Goal: Information Seeking & Learning: Learn about a topic

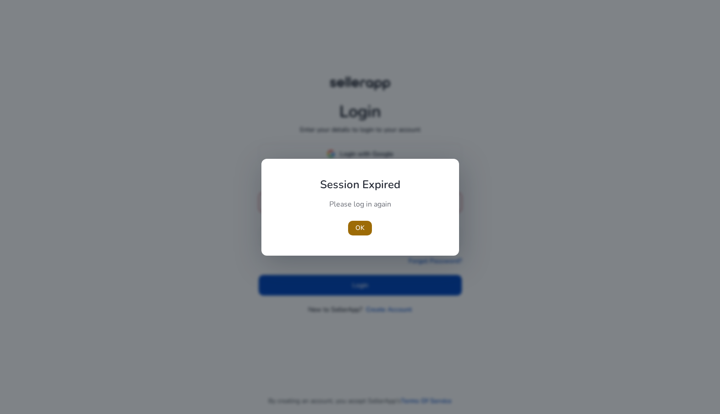
type input "**********"
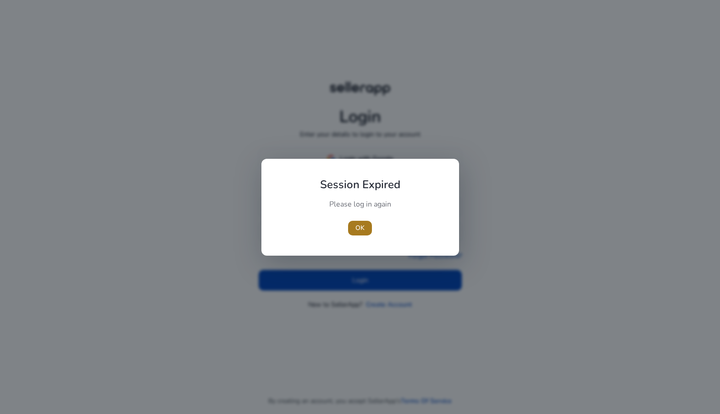
click at [357, 230] on span "OK" at bounding box center [359, 228] width 9 height 10
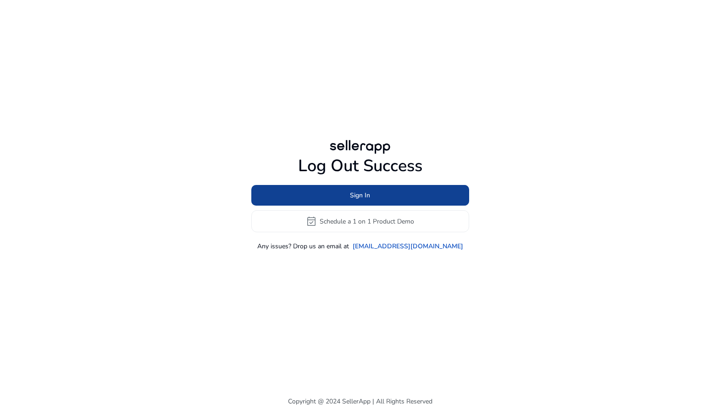
click at [396, 192] on span at bounding box center [360, 195] width 218 height 22
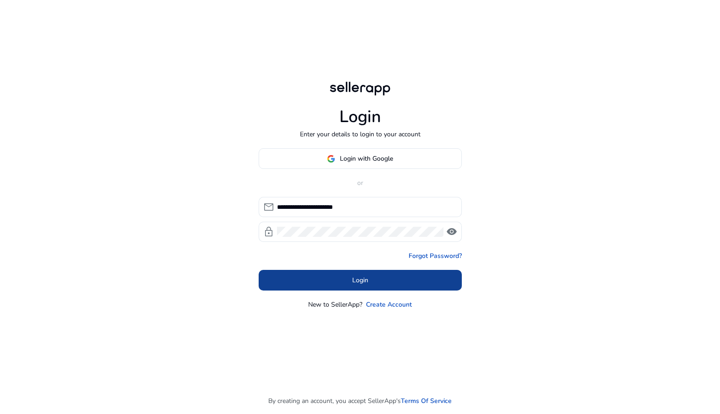
click at [388, 276] on span at bounding box center [360, 280] width 203 height 22
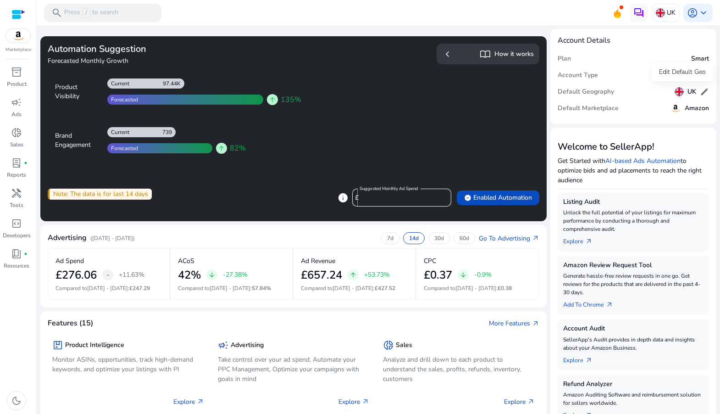
click at [687, 93] on h5 "UK" at bounding box center [691, 92] width 9 height 8
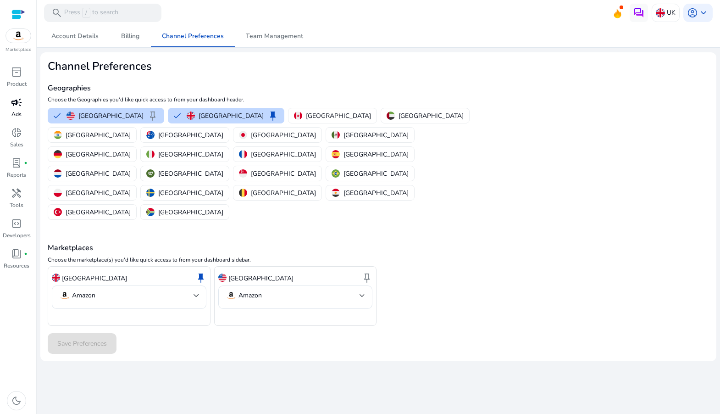
click at [14, 102] on span "campaign" at bounding box center [16, 102] width 11 height 11
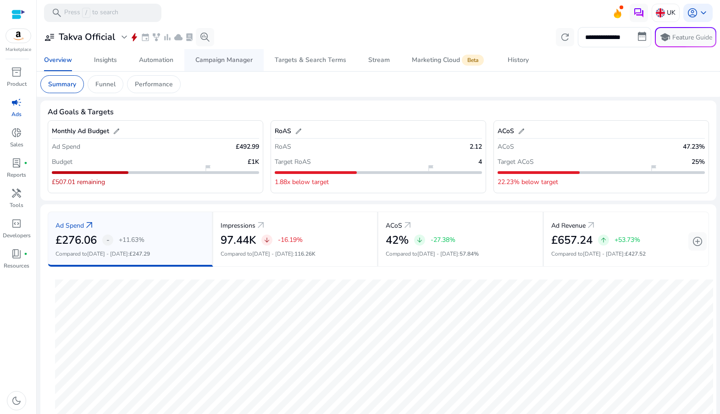
click at [231, 63] on div "Campaign Manager" at bounding box center [223, 60] width 57 height 6
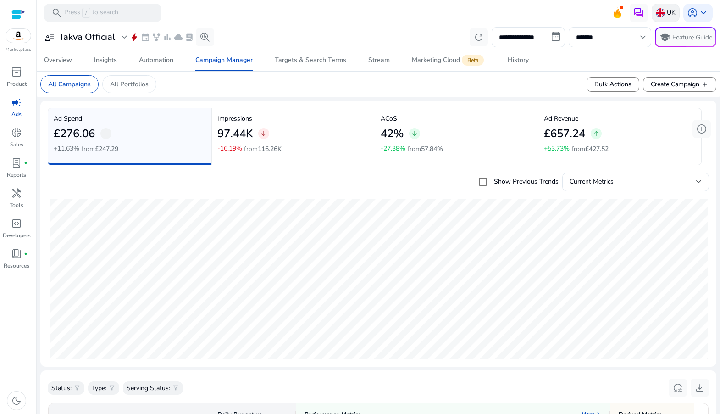
click at [667, 14] on p "UK" at bounding box center [671, 13] width 9 height 16
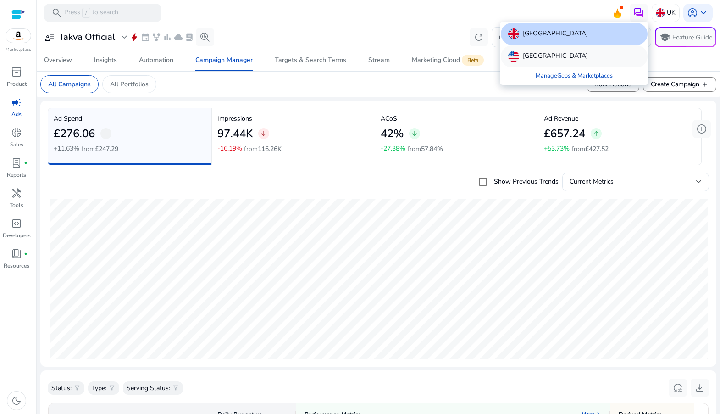
click at [570, 54] on div "[GEOGRAPHIC_DATA]" at bounding box center [574, 56] width 147 height 22
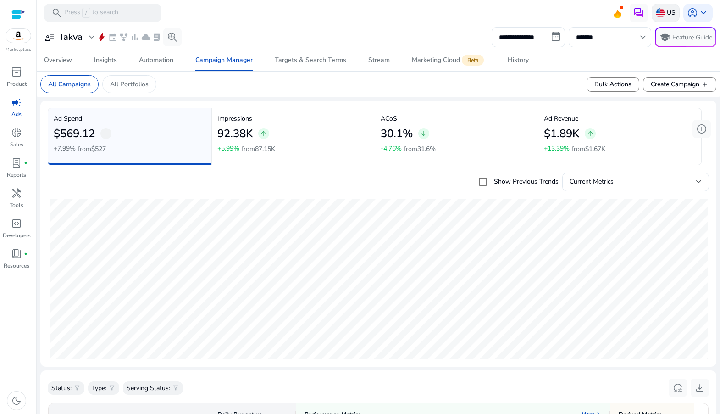
click at [660, 13] on img at bounding box center [660, 12] width 9 height 9
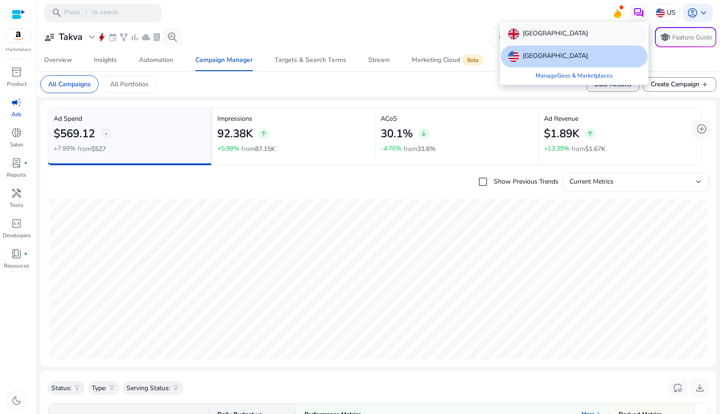
click at [555, 28] on p "[GEOGRAPHIC_DATA]" at bounding box center [555, 33] width 65 height 11
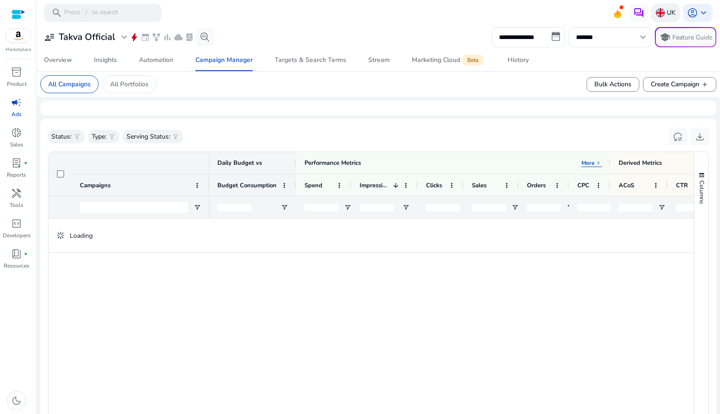
click at [667, 16] on p "UK" at bounding box center [671, 13] width 9 height 16
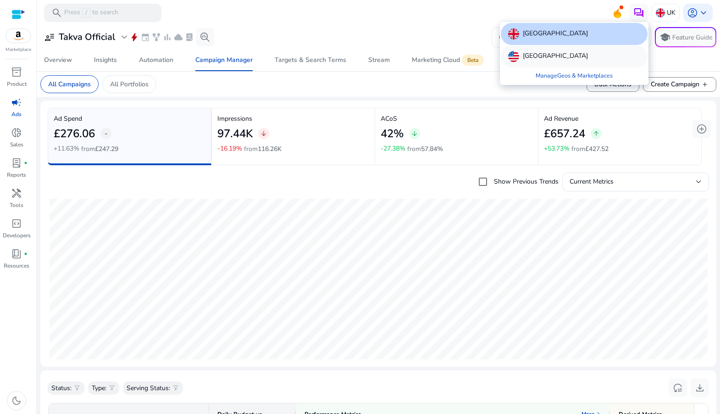
click at [574, 60] on div "[GEOGRAPHIC_DATA]" at bounding box center [574, 56] width 147 height 22
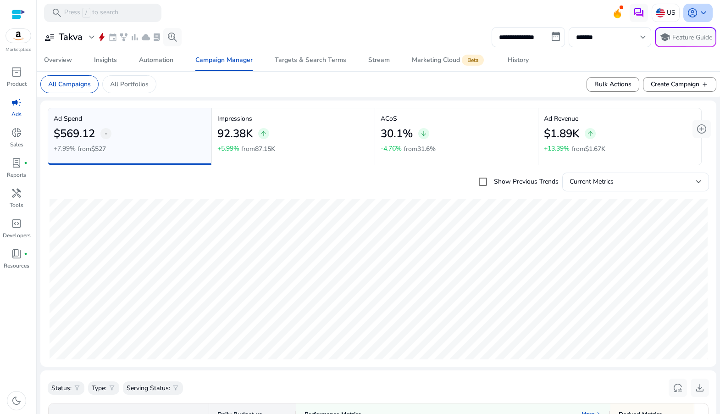
click at [698, 12] on span "keyboard_arrow_down" at bounding box center [703, 12] width 11 height 11
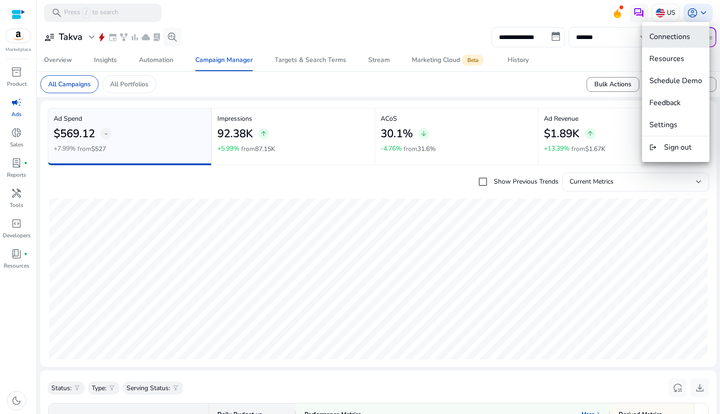
click at [684, 43] on button "Connections" at bounding box center [675, 37] width 67 height 22
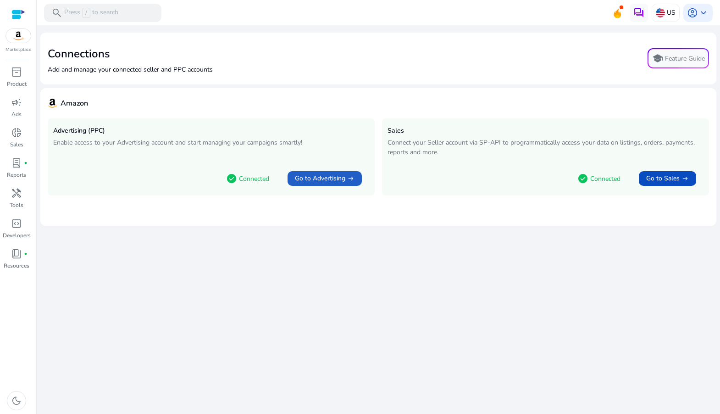
click at [323, 182] on span "Go to Advertising" at bounding box center [320, 178] width 50 height 9
click at [22, 39] on img at bounding box center [18, 36] width 25 height 14
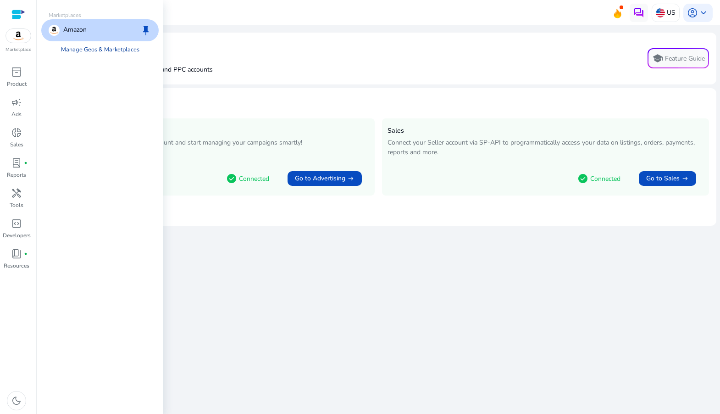
click at [116, 50] on link "Manage Geos & Marketplaces" at bounding box center [100, 49] width 93 height 17
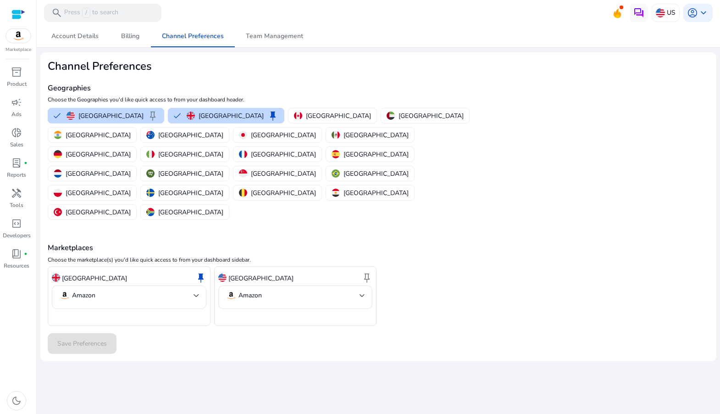
click at [332, 270] on div "United States keep" at bounding box center [295, 278] width 155 height 16
drag, startPoint x: 259, startPoint y: 221, endPoint x: 283, endPoint y: 253, distance: 40.3
click at [260, 273] on p "[GEOGRAPHIC_DATA]" at bounding box center [260, 278] width 65 height 10
click at [284, 266] on div "United States keep Amazon" at bounding box center [295, 296] width 163 height 60
click at [287, 290] on mat-select-trigger "Amazon" at bounding box center [293, 295] width 134 height 11
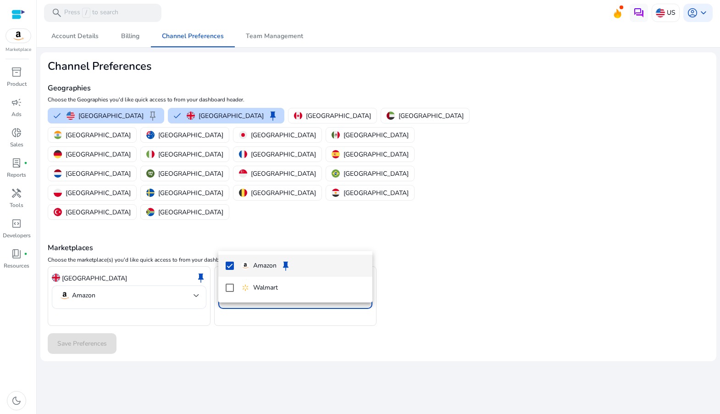
click at [237, 266] on mat-option "Amazon keep" at bounding box center [295, 265] width 155 height 22
click at [178, 289] on div at bounding box center [360, 207] width 720 height 414
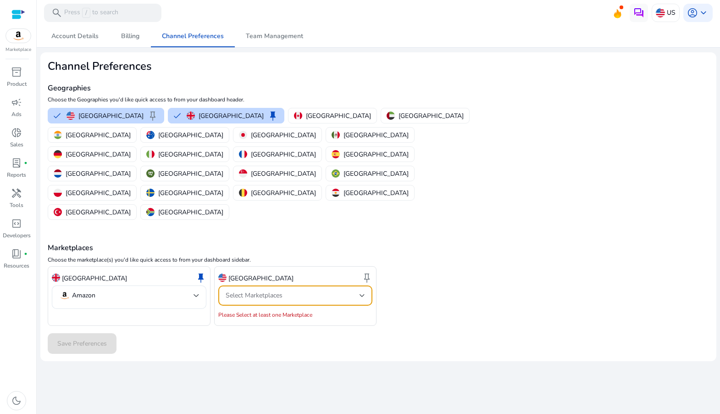
click at [297, 290] on div "Select Marketplaces" at bounding box center [293, 295] width 134 height 10
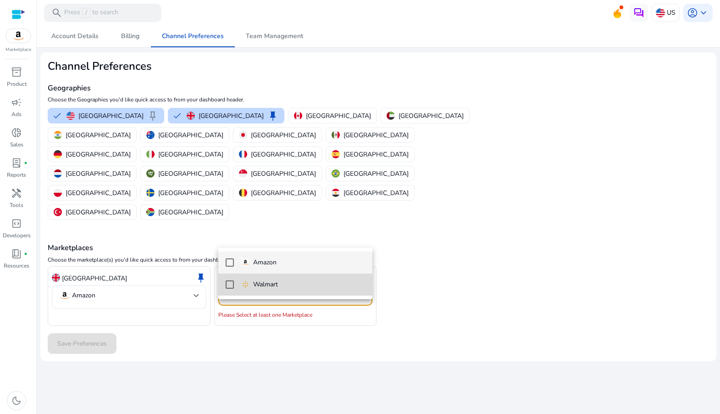
click at [236, 287] on mat-option "Walmart" at bounding box center [295, 284] width 155 height 22
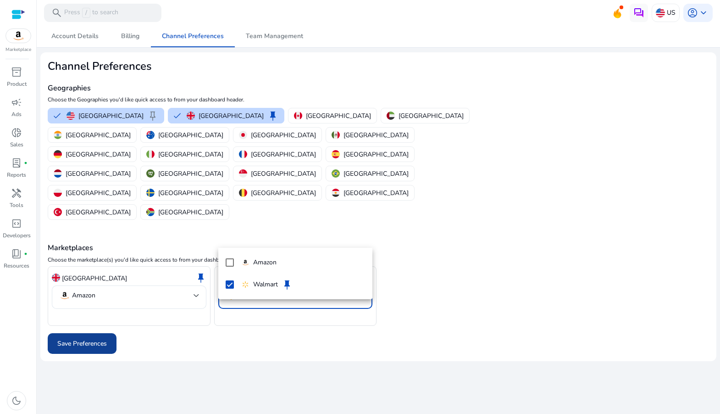
click at [108, 283] on div at bounding box center [360, 207] width 720 height 414
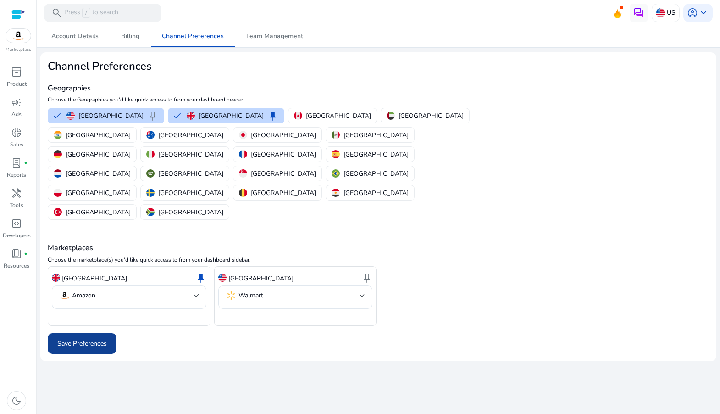
click at [104, 338] on span "Save Preferences" at bounding box center [82, 343] width 50 height 10
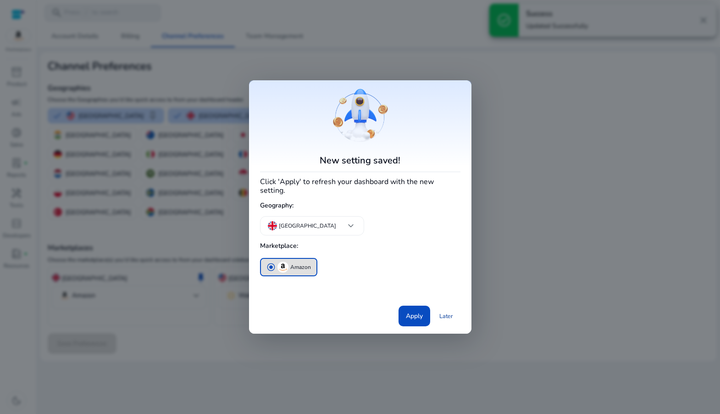
click at [445, 313] on link "Later" at bounding box center [446, 316] width 28 height 17
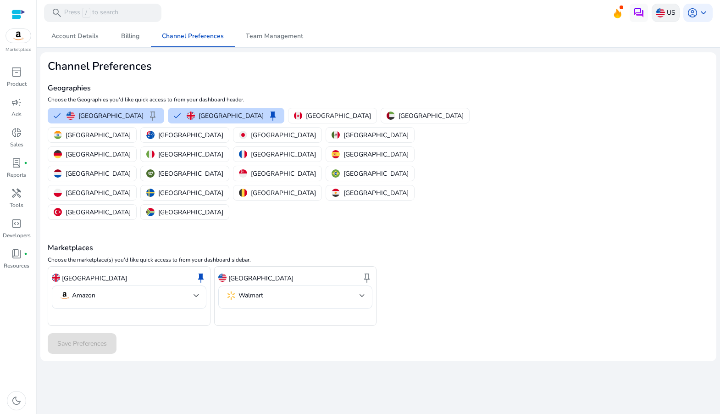
click at [658, 11] on img at bounding box center [660, 12] width 9 height 9
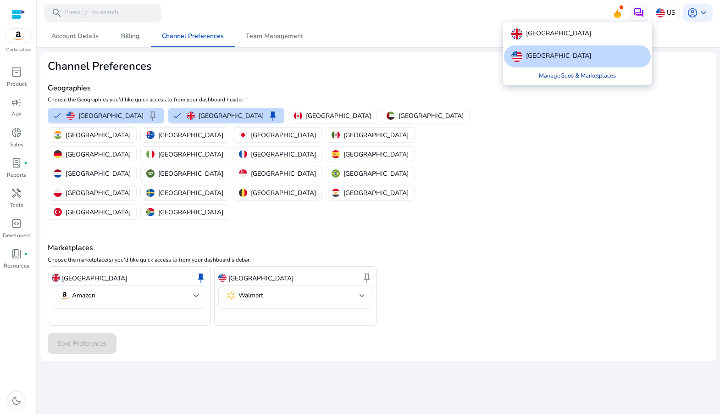
click at [569, 67] on link "Manage Geos & Marketplaces" at bounding box center [577, 75] width 92 height 17
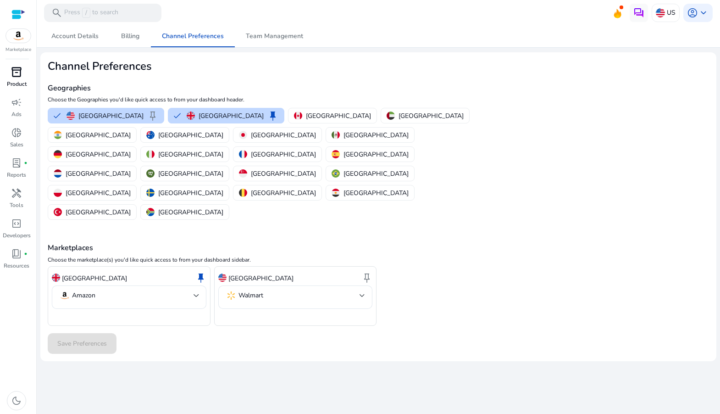
click at [18, 70] on span "inventory_2" at bounding box center [16, 71] width 11 height 11
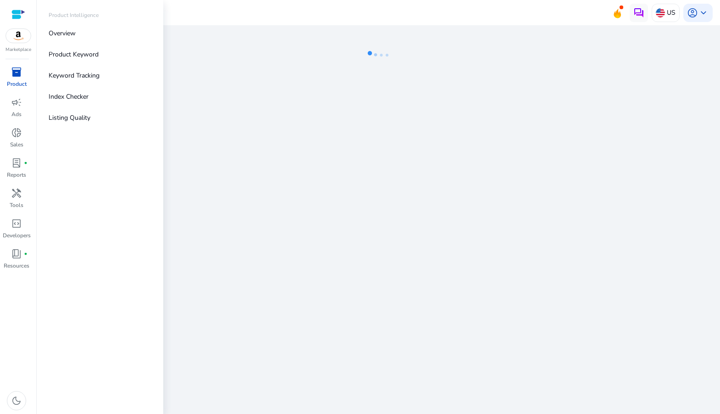
click at [22, 42] on img at bounding box center [18, 36] width 25 height 14
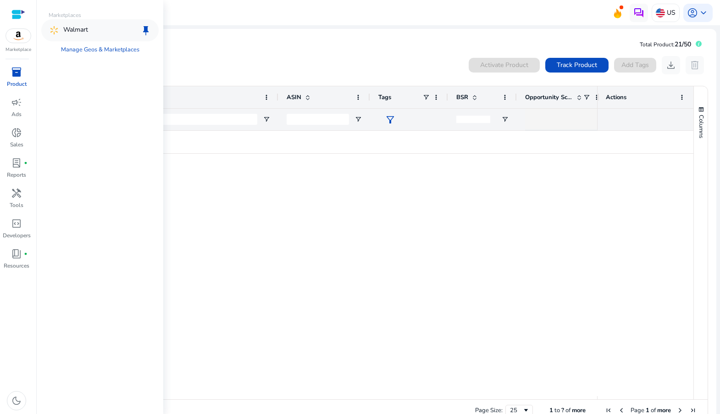
click at [108, 27] on div "Walmart keep" at bounding box center [99, 30] width 117 height 22
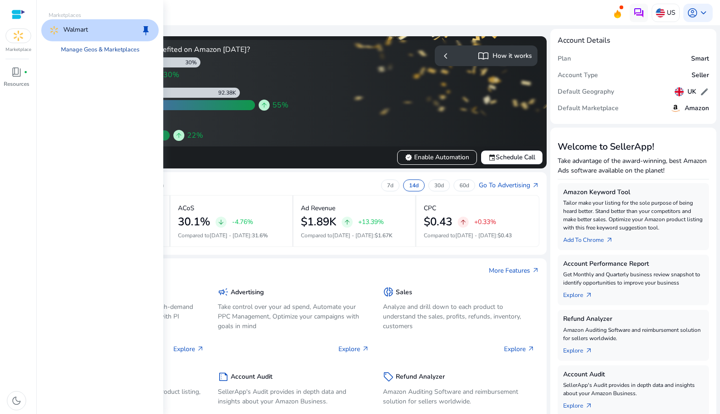
click at [97, 47] on link "Manage Geos & Marketplaces" at bounding box center [100, 49] width 93 height 17
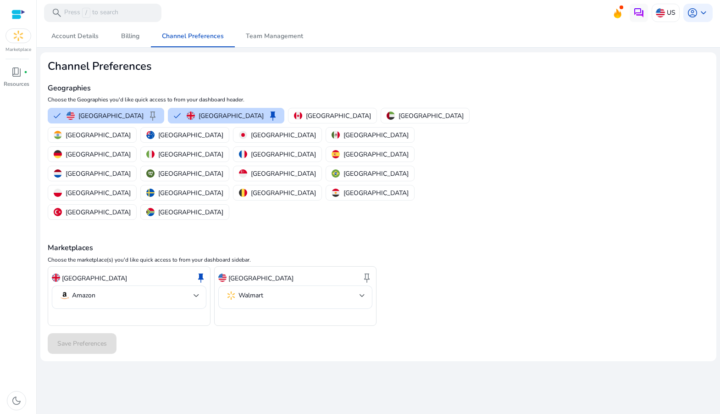
click at [20, 15] on div at bounding box center [18, 14] width 14 height 11
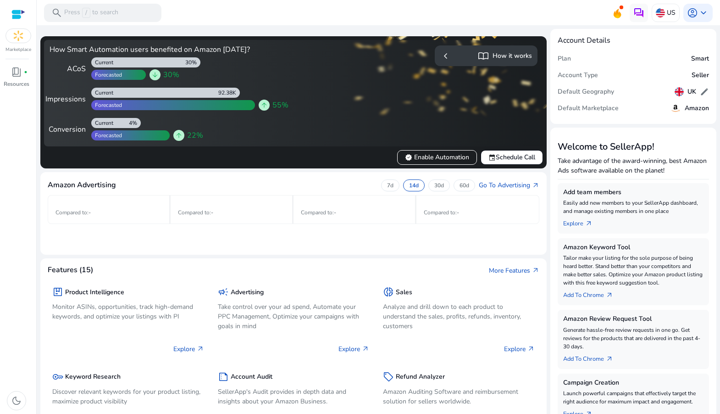
click at [17, 40] on img at bounding box center [18, 36] width 25 height 14
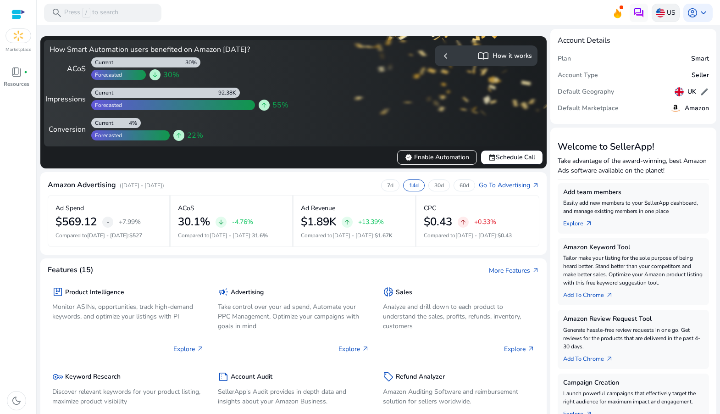
click at [663, 18] on div "US" at bounding box center [666, 13] width 28 height 18
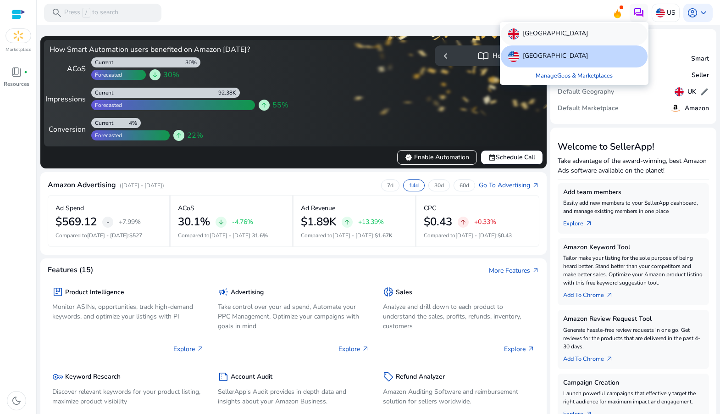
click at [562, 33] on p "[GEOGRAPHIC_DATA]" at bounding box center [555, 33] width 65 height 11
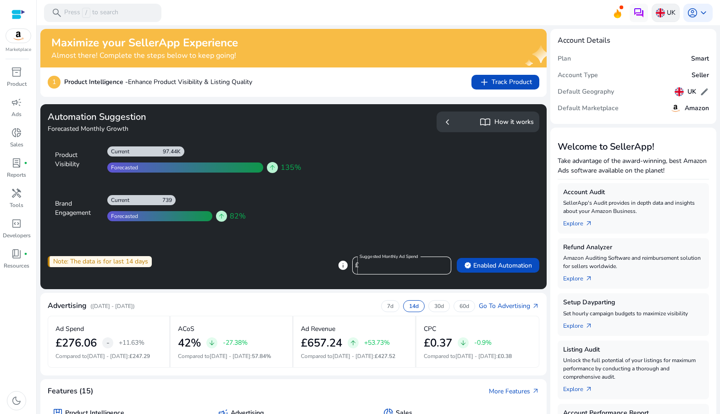
click at [658, 13] on img at bounding box center [660, 12] width 9 height 9
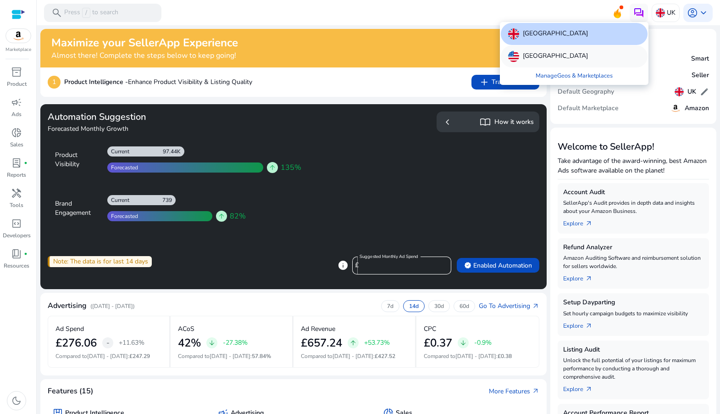
click at [559, 52] on p "[GEOGRAPHIC_DATA]" at bounding box center [555, 56] width 65 height 11
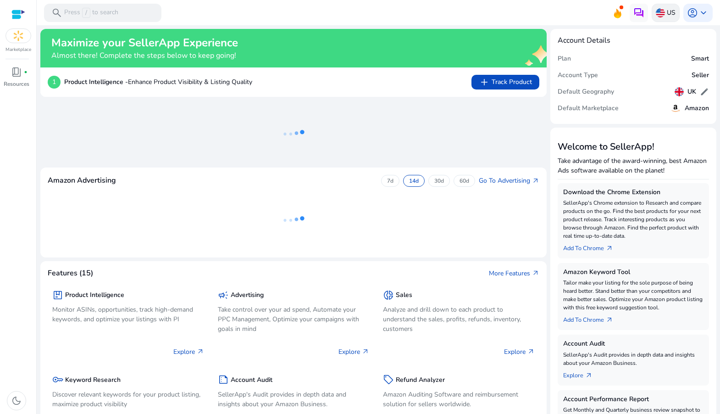
click at [667, 17] on p "US" at bounding box center [671, 13] width 9 height 16
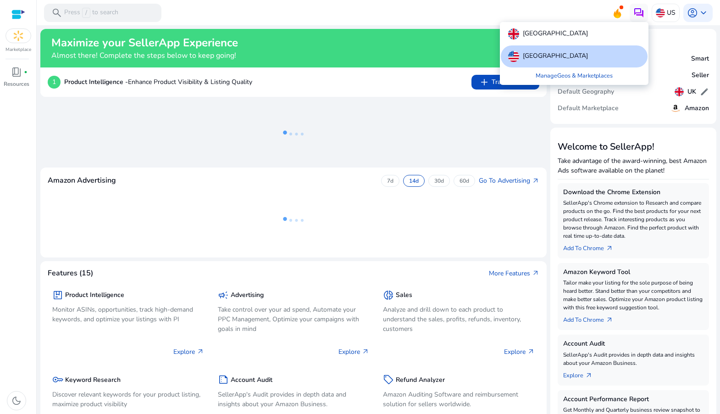
click at [16, 36] on div at bounding box center [360, 207] width 720 height 414
click at [17, 34] on img at bounding box center [18, 36] width 25 height 14
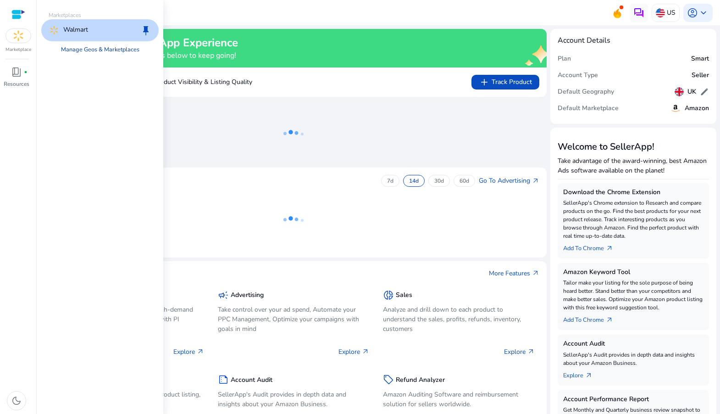
click at [97, 50] on link "Manage Geos & Marketplaces" at bounding box center [100, 49] width 93 height 17
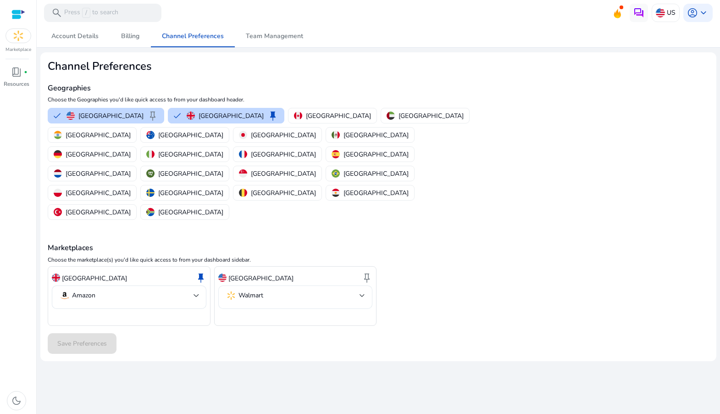
click at [313, 290] on mat-select-trigger "Walmart" at bounding box center [293, 295] width 134 height 11
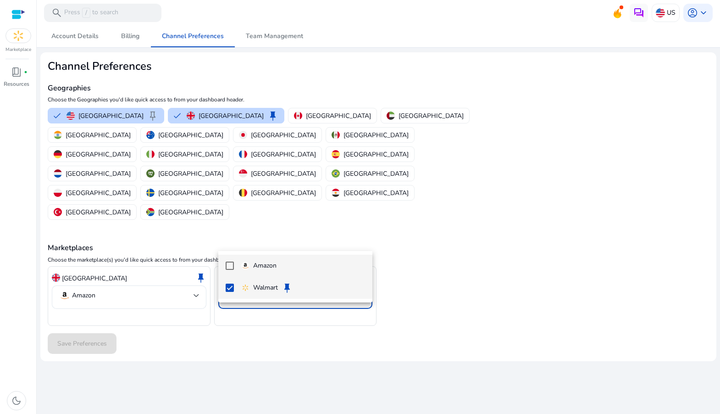
click at [219, 265] on mat-option "Amazon" at bounding box center [295, 265] width 155 height 22
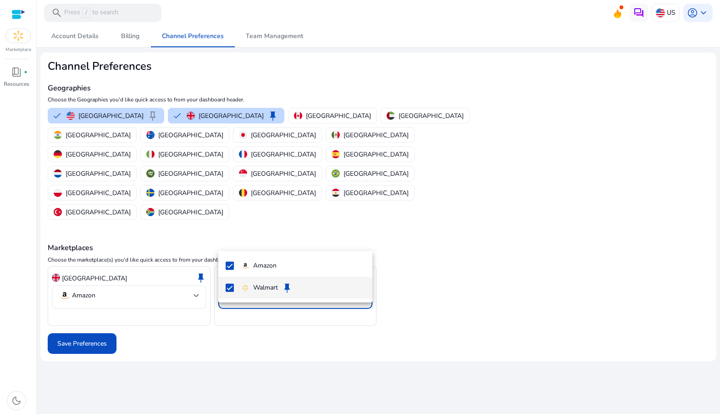
click at [232, 288] on mat-pseudo-checkbox at bounding box center [230, 287] width 8 height 8
click at [108, 282] on div at bounding box center [360, 207] width 720 height 414
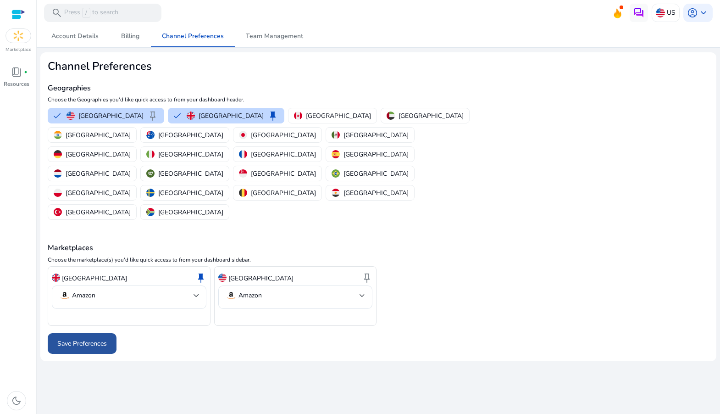
click at [85, 338] on span "Save Preferences" at bounding box center [82, 343] width 50 height 10
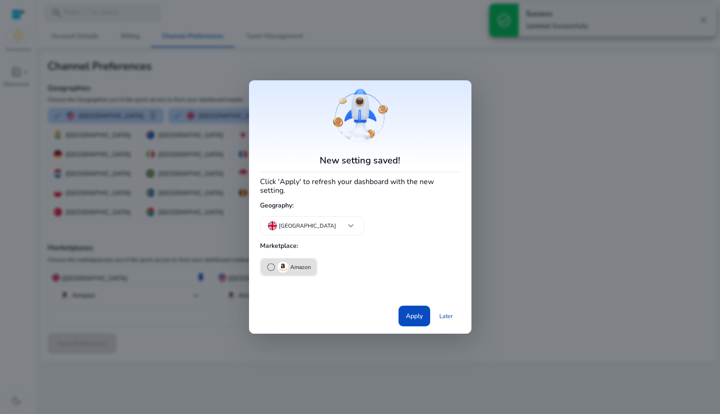
click at [449, 310] on link "Later" at bounding box center [446, 316] width 28 height 17
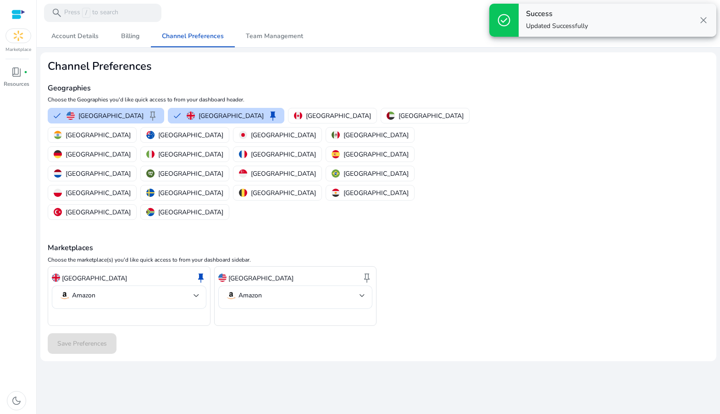
click at [371, 60] on h2 "Channel Preferences" at bounding box center [268, 66] width 441 height 13
click at [707, 19] on span "close" at bounding box center [703, 20] width 11 height 11
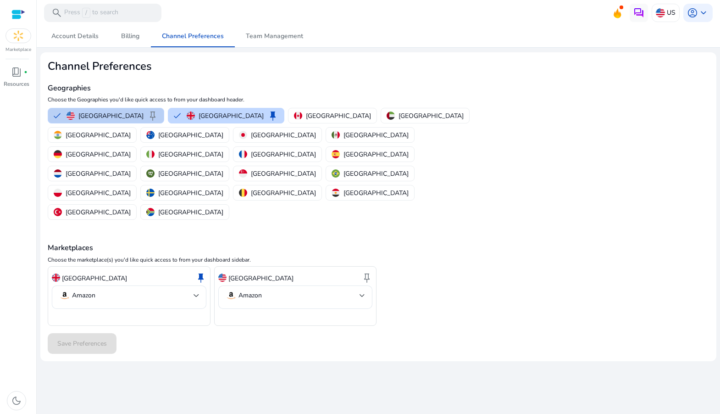
click at [54, 115] on button "United States keep" at bounding box center [106, 115] width 116 height 15
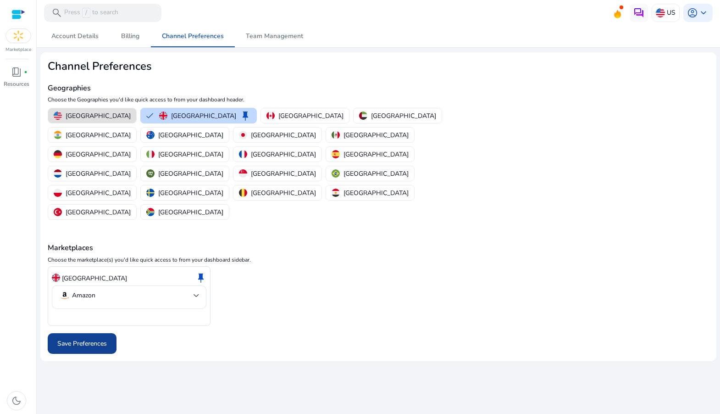
click at [86, 338] on span "Save Preferences" at bounding box center [82, 343] width 50 height 10
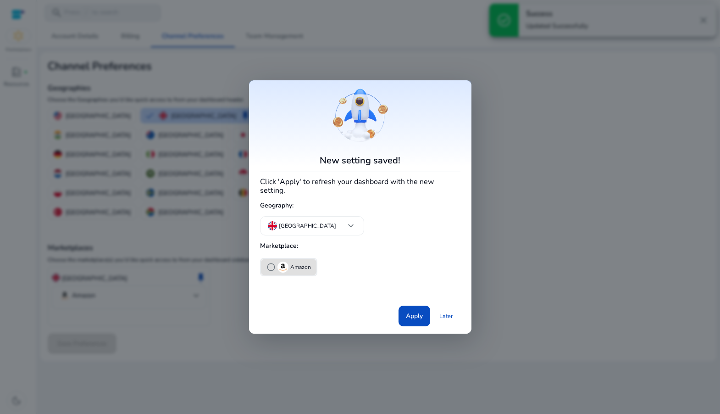
click at [268, 266] on span "radio_button_unchecked" at bounding box center [270, 266] width 9 height 9
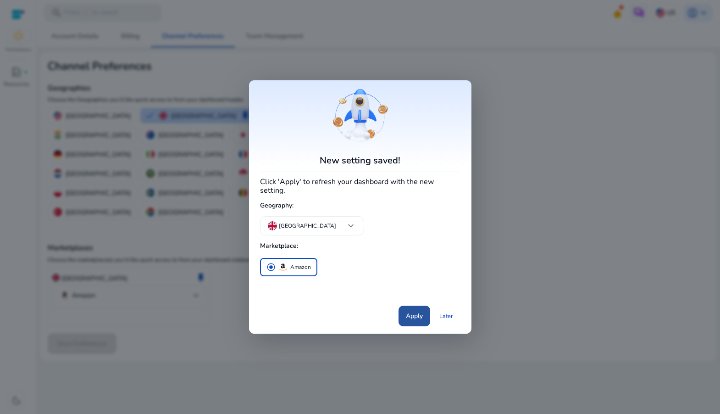
click at [416, 311] on span "Apply" at bounding box center [414, 316] width 17 height 10
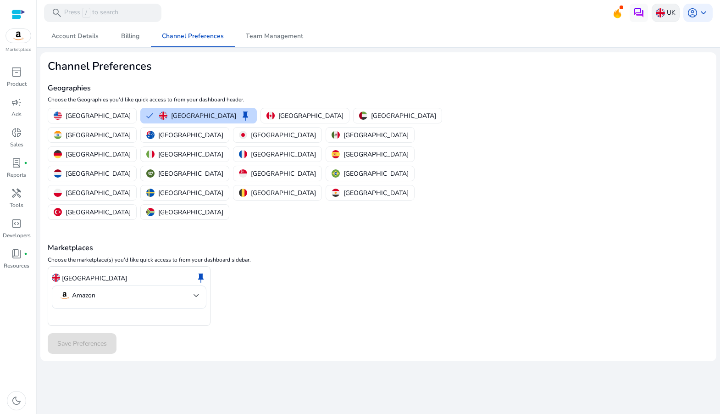
click at [668, 12] on p "UK" at bounding box center [671, 13] width 9 height 16
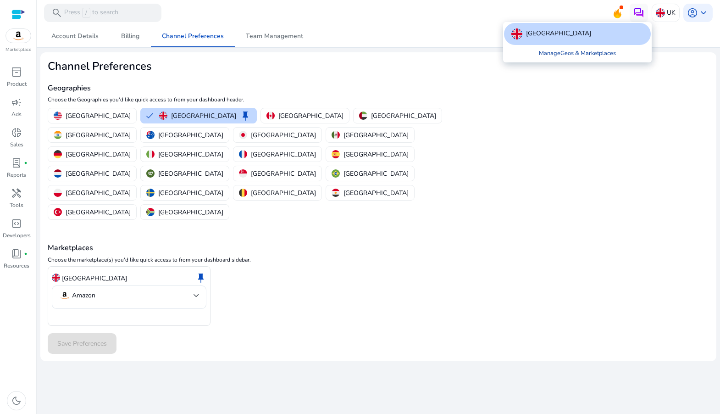
click at [555, 50] on link "Manage Geos & Marketplaces" at bounding box center [577, 53] width 92 height 17
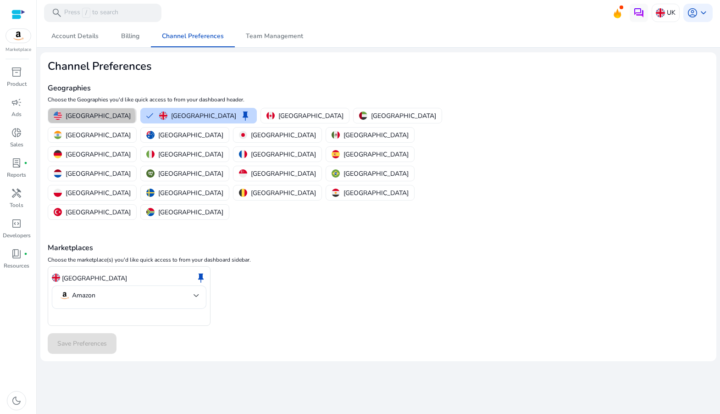
click at [91, 118] on p "[GEOGRAPHIC_DATA]" at bounding box center [98, 116] width 65 height 10
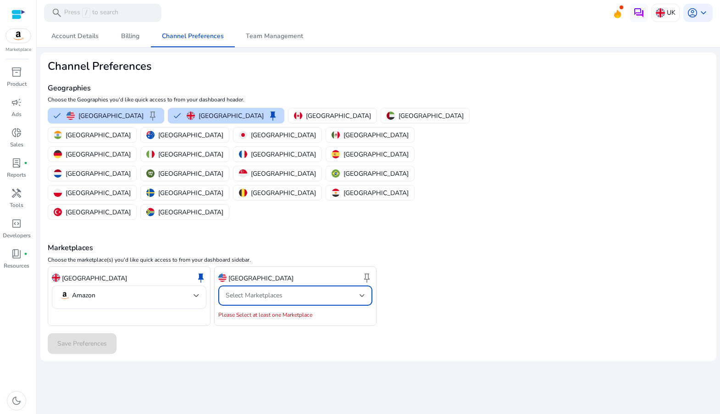
click at [271, 291] on span "Select Marketplaces" at bounding box center [254, 295] width 57 height 9
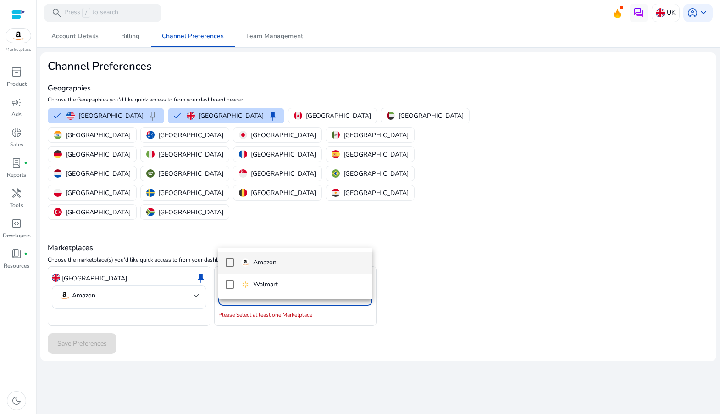
click at [276, 259] on span "Amazon" at bounding box center [303, 262] width 124 height 10
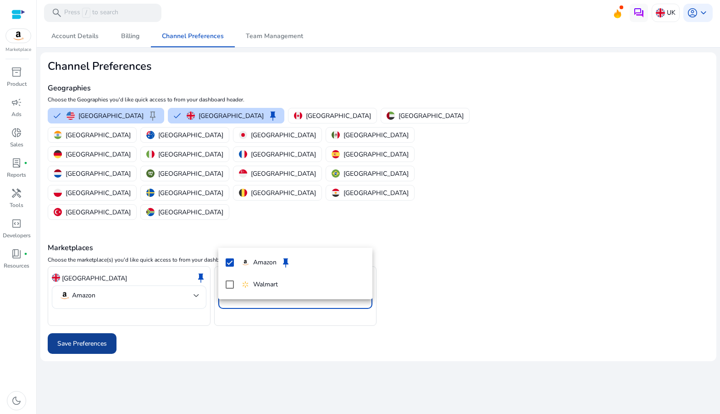
click at [100, 281] on div at bounding box center [360, 207] width 720 height 414
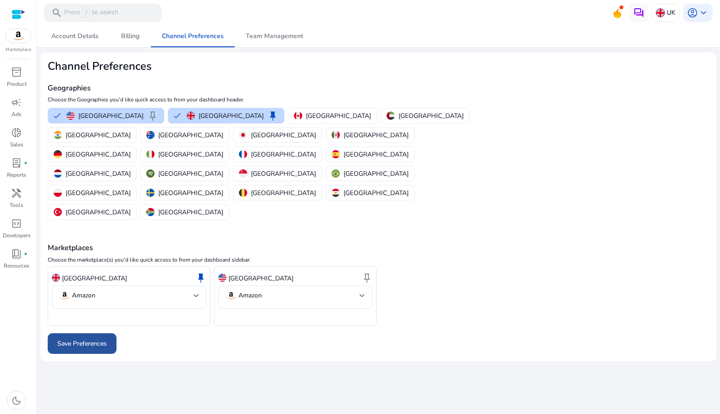
click at [100, 338] on span "Save Preferences" at bounding box center [82, 343] width 50 height 10
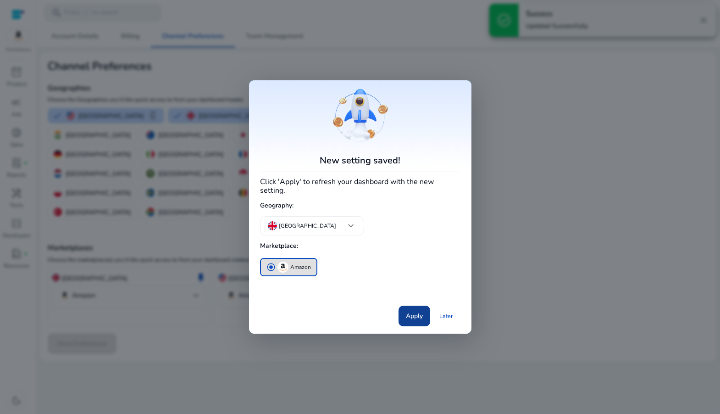
click at [409, 313] on span "Apply" at bounding box center [414, 316] width 17 height 10
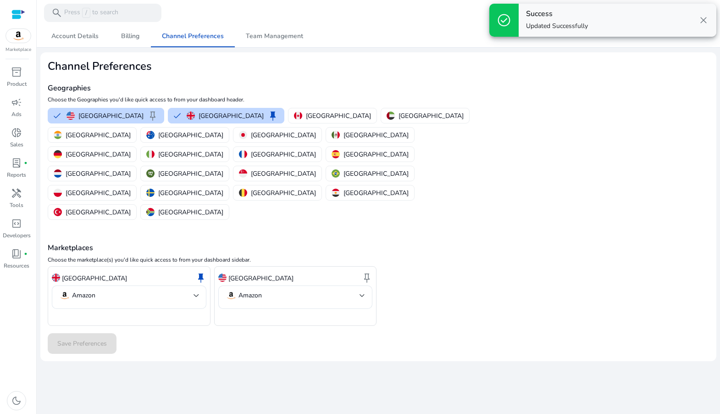
click at [700, 18] on span "close" at bounding box center [703, 20] width 11 height 11
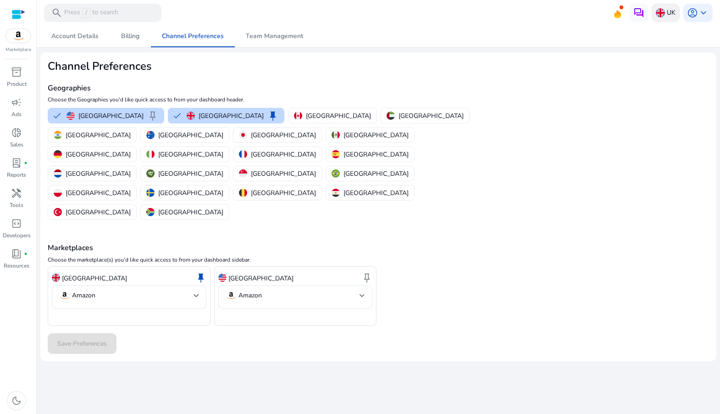
click at [664, 10] on img at bounding box center [660, 12] width 9 height 9
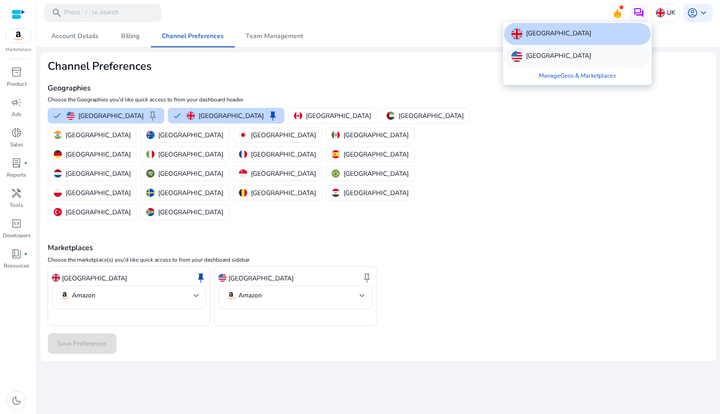
click at [585, 59] on div "[GEOGRAPHIC_DATA]" at bounding box center [577, 56] width 147 height 22
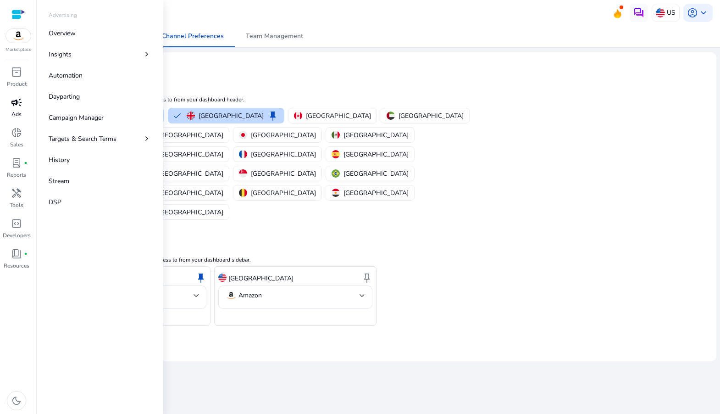
click at [17, 111] on p "Ads" at bounding box center [16, 114] width 10 height 8
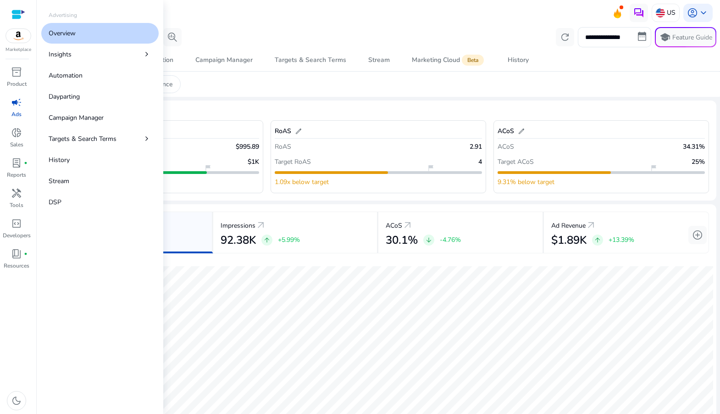
drag, startPoint x: 94, startPoint y: 73, endPoint x: 107, endPoint y: 121, distance: 49.8
click at [105, 110] on div "Overview Insights chevron_right Automation Dayparting Campaign Manager Targets …" at bounding box center [99, 117] width 117 height 189
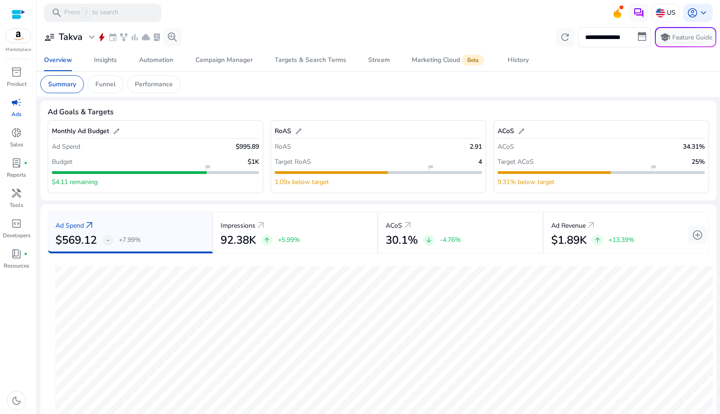
click at [108, 124] on div "Monthly Ad Budget edit Ad Spend $995.89 Budget $1K flag_2 $4.11 remaining" at bounding box center [156, 156] width 216 height 73
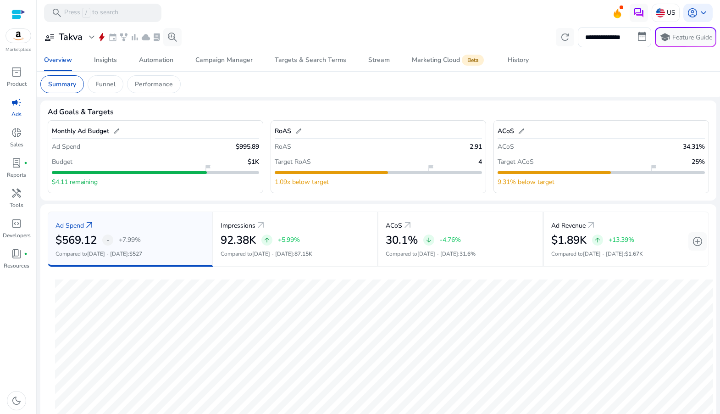
click at [19, 104] on span "campaign" at bounding box center [16, 102] width 11 height 11
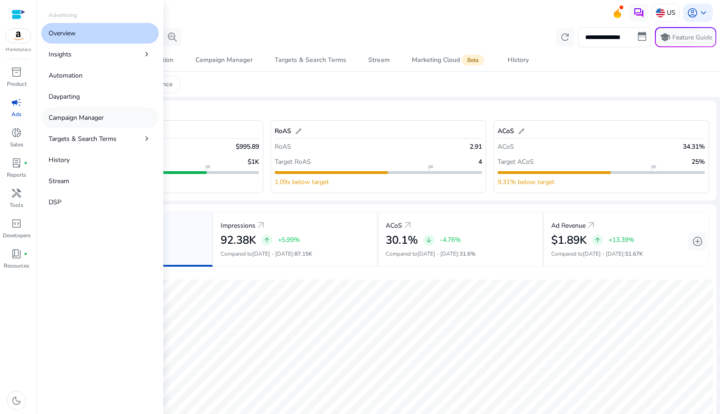
click at [122, 122] on link "Campaign Manager" at bounding box center [99, 117] width 117 height 21
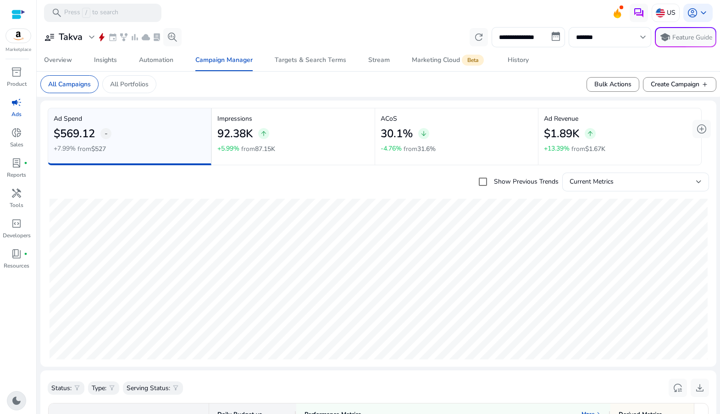
click at [22, 393] on div "dark_mode" at bounding box center [16, 400] width 19 height 19
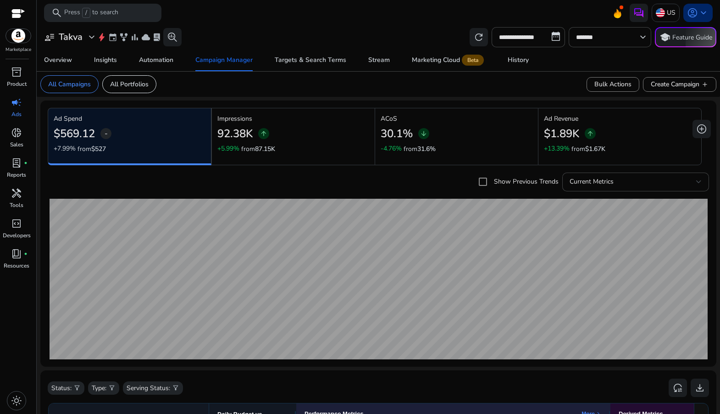
click at [700, 12] on span "keyboard_arrow_down" at bounding box center [703, 12] width 11 height 11
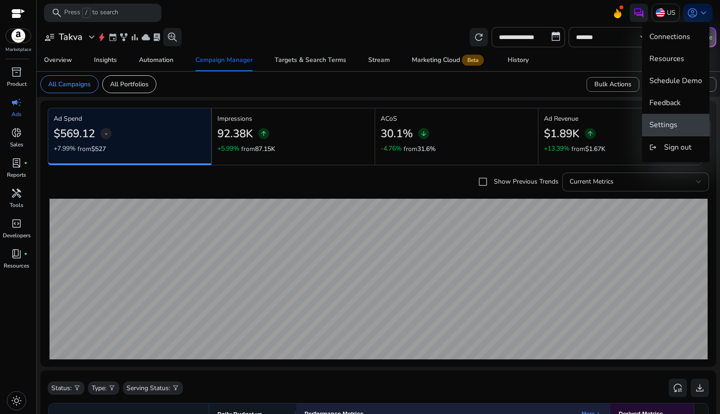
click at [679, 122] on span "Settings" at bounding box center [675, 125] width 53 height 10
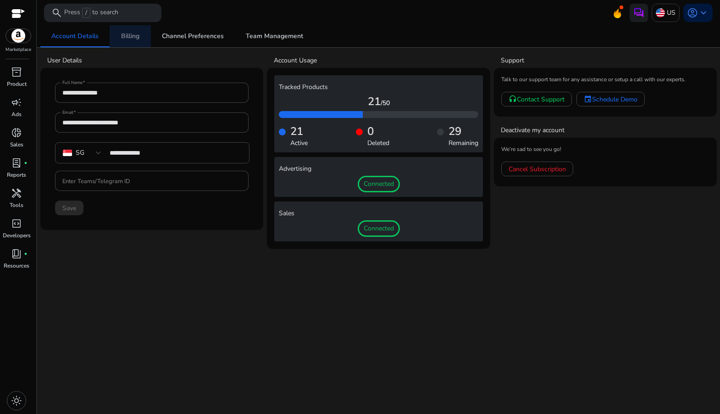
click at [131, 39] on span "Billing" at bounding box center [130, 36] width 18 height 6
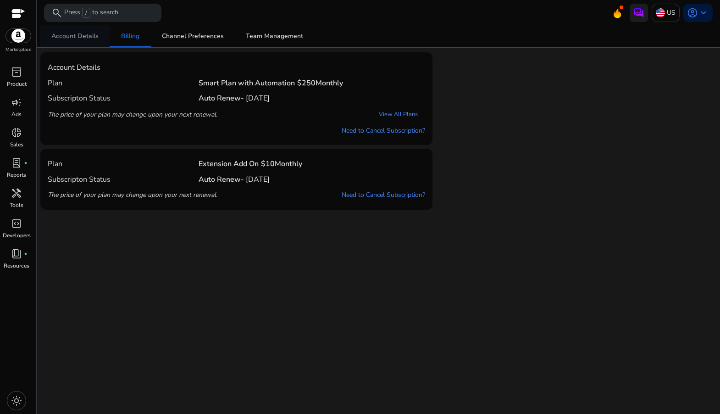
click at [73, 37] on span "Account Details" at bounding box center [74, 36] width 47 height 6
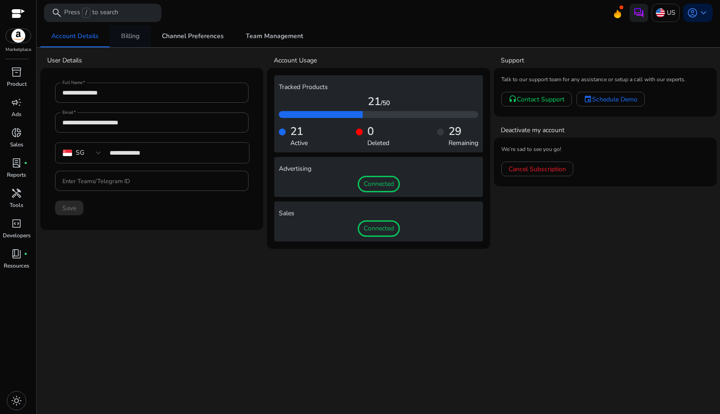
click at [136, 36] on span "Billing" at bounding box center [130, 36] width 18 height 6
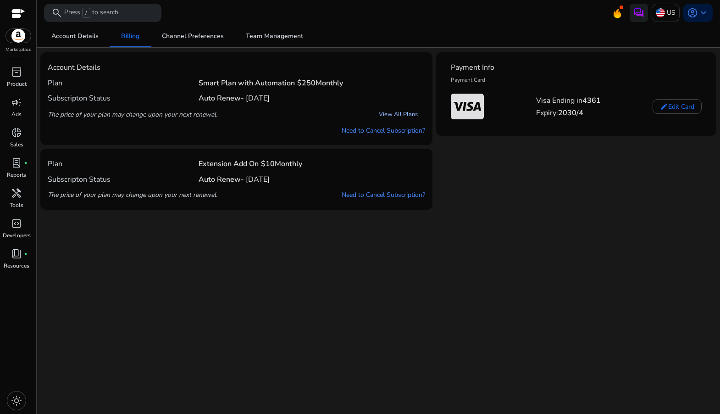
click at [393, 116] on link "View All Plans" at bounding box center [398, 114] width 54 height 17
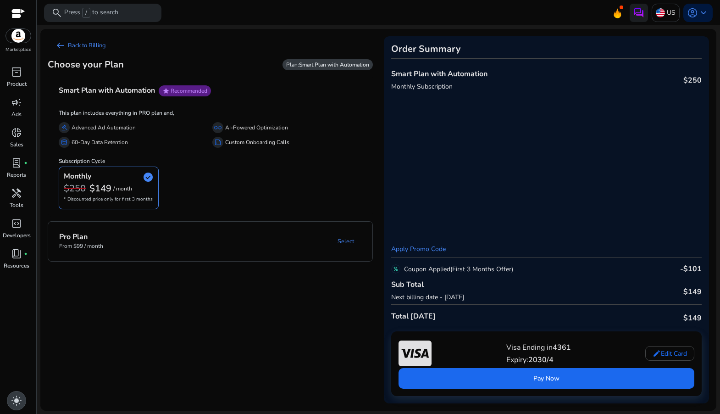
click at [16, 400] on span "light_mode" at bounding box center [16, 400] width 11 height 11
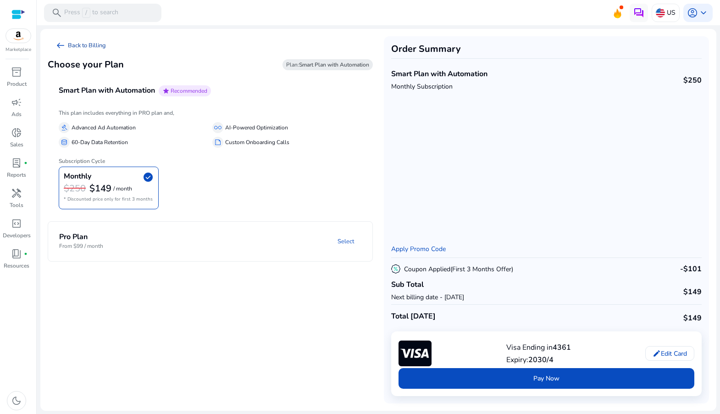
click at [69, 45] on link "arrow_left_alt Back to Billing" at bounding box center [81, 45] width 66 height 18
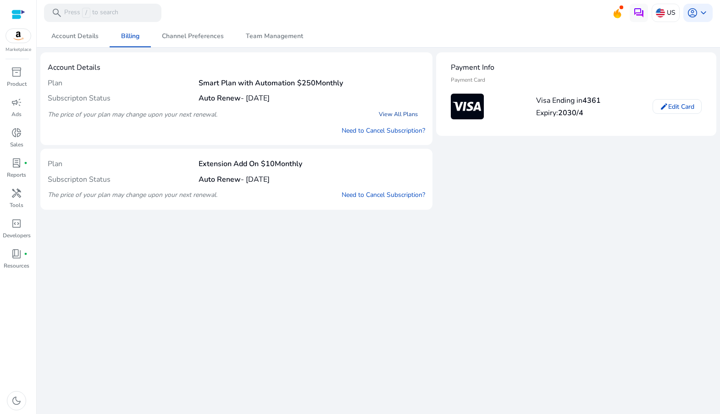
click at [399, 115] on link "View All Plans" at bounding box center [398, 114] width 54 height 17
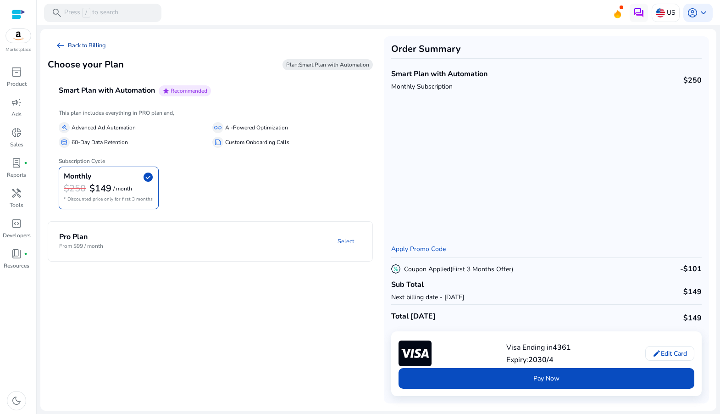
click at [61, 45] on span "arrow_left_alt" at bounding box center [60, 45] width 11 height 11
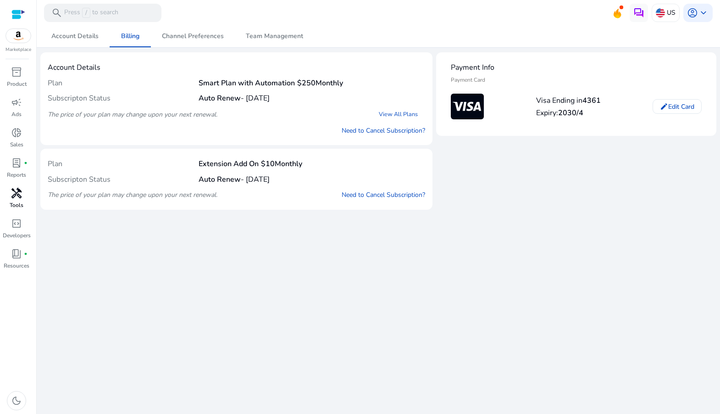
click at [20, 195] on span "handyman" at bounding box center [16, 193] width 11 height 11
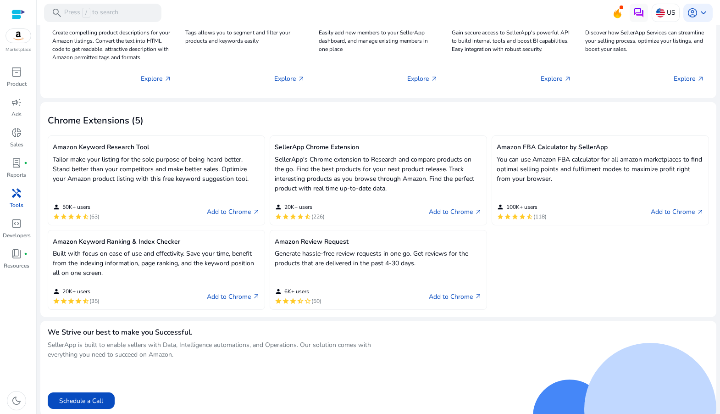
scroll to position [176, 0]
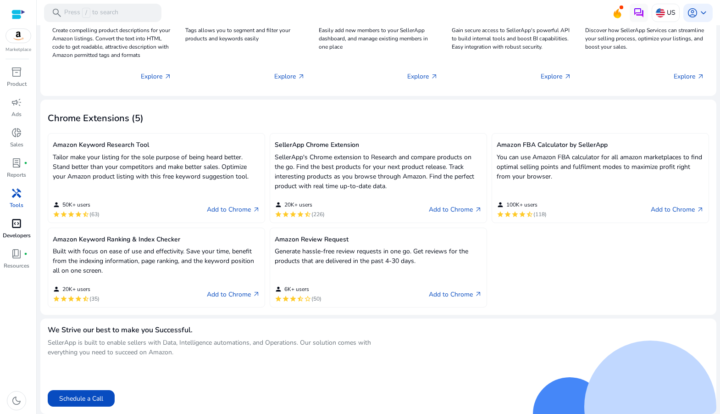
click at [11, 218] on span "code_blocks" at bounding box center [16, 223] width 11 height 11
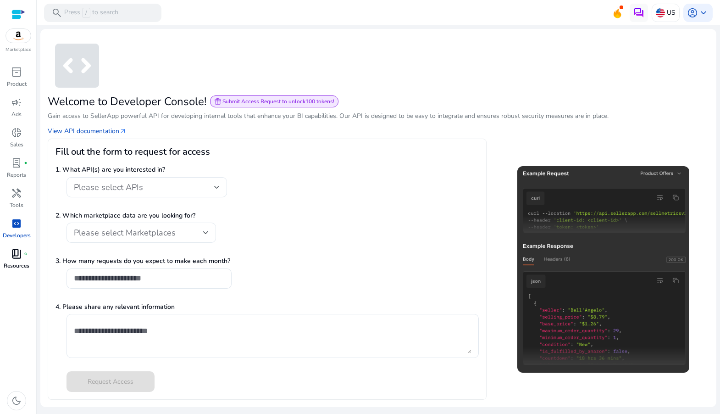
click at [25, 253] on span "fiber_manual_record" at bounding box center [26, 254] width 4 height 4
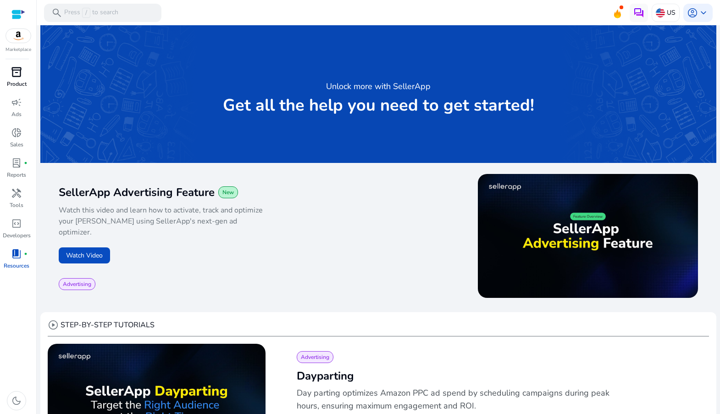
click at [19, 80] on p "Product" at bounding box center [17, 84] width 20 height 8
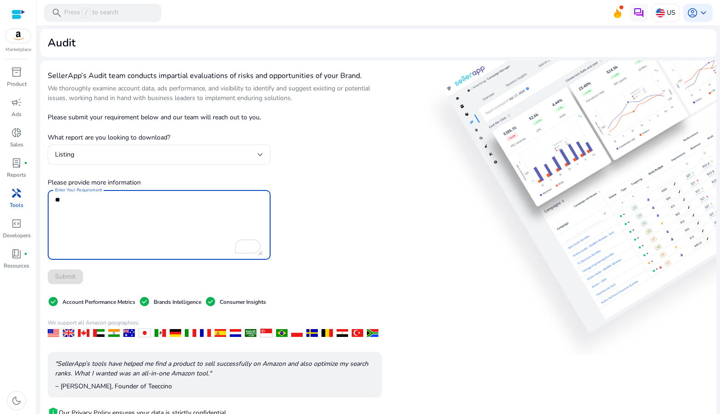
scroll to position [60, 0]
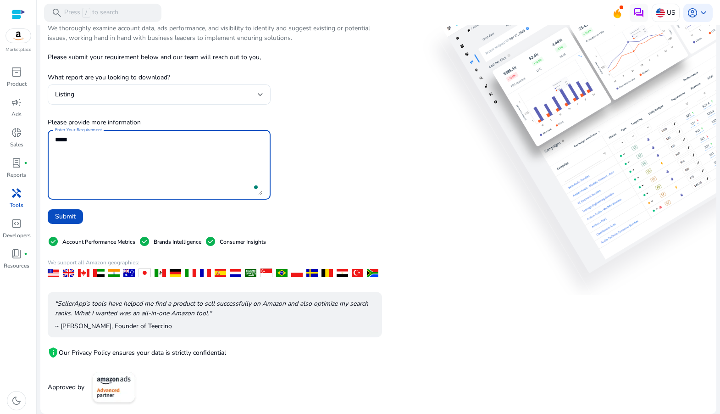
type textarea "******"
drag, startPoint x: 149, startPoint y: 154, endPoint x: 17, endPoint y: 134, distance: 133.1
click at [17, 134] on mat-sidenav-container "Marketplace inventory_2 Product campaign Ads donut_small Sales lab_profile fibe…" at bounding box center [360, 207] width 720 height 414
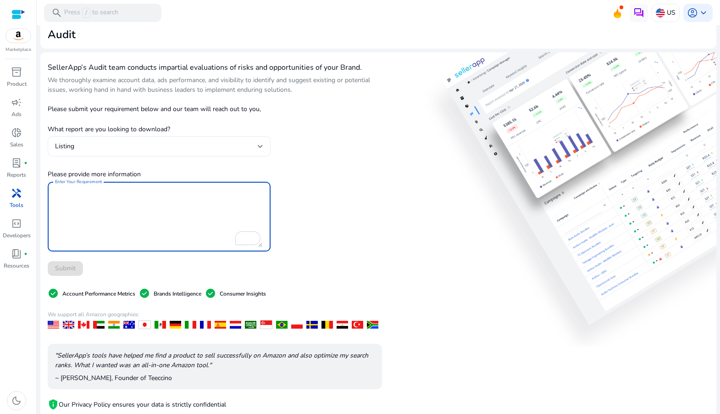
scroll to position [0, 0]
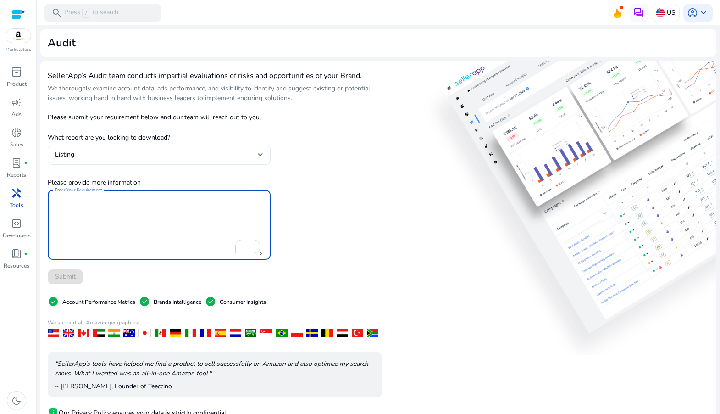
click at [19, 194] on span "handyman" at bounding box center [16, 193] width 11 height 11
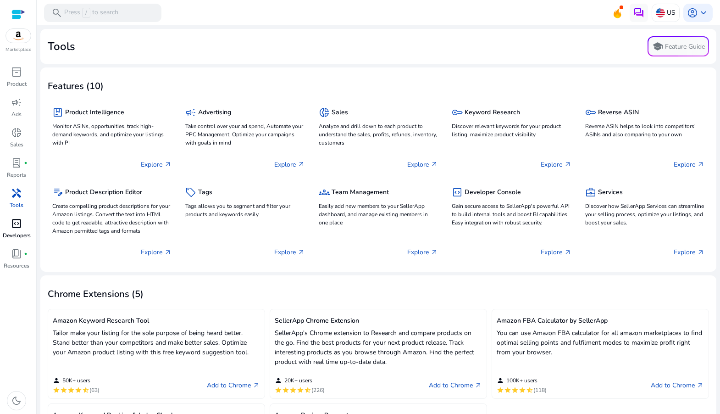
click at [21, 236] on p "Developers" at bounding box center [17, 235] width 28 height 8
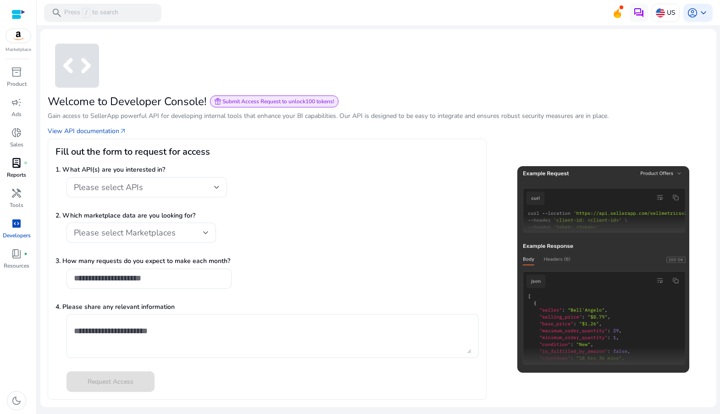
click at [24, 171] on p "Reports" at bounding box center [16, 175] width 19 height 8
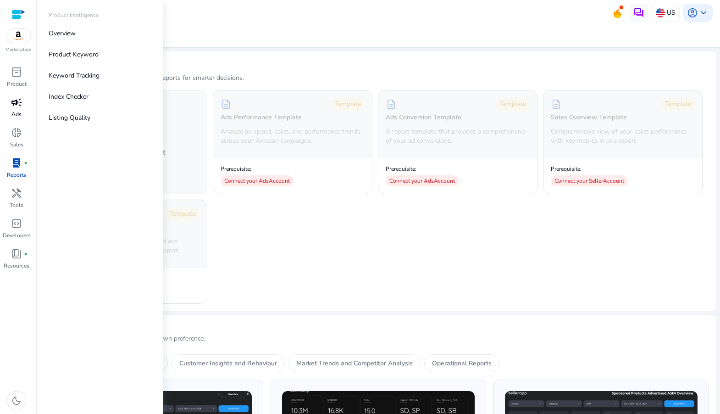
click at [17, 103] on span "campaign" at bounding box center [16, 102] width 11 height 11
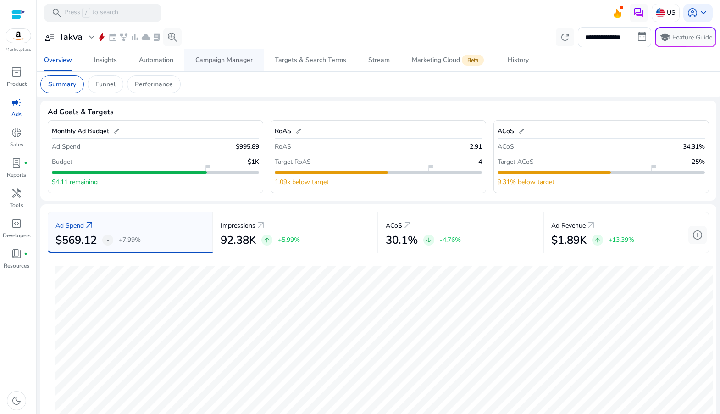
click at [248, 66] on span "Campaign Manager" at bounding box center [223, 60] width 57 height 22
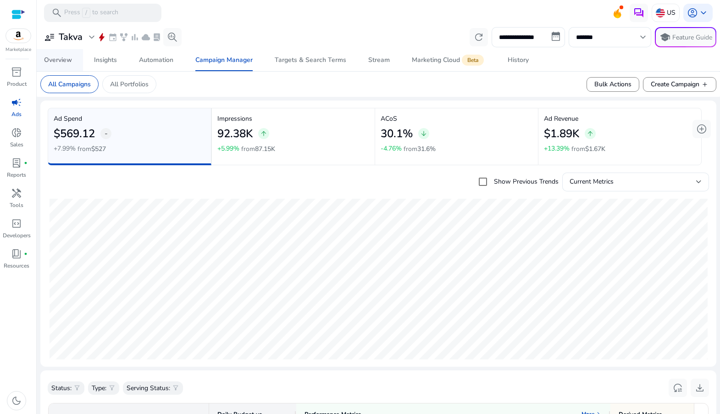
click at [52, 63] on div "Overview" at bounding box center [58, 60] width 28 height 6
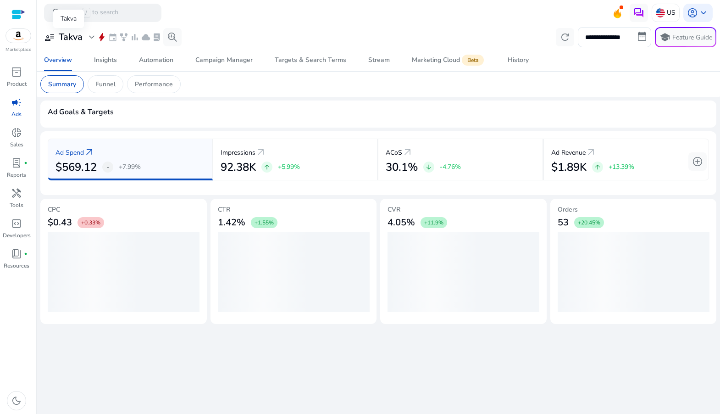
click at [91, 38] on span "expand_more" at bounding box center [91, 37] width 11 height 11
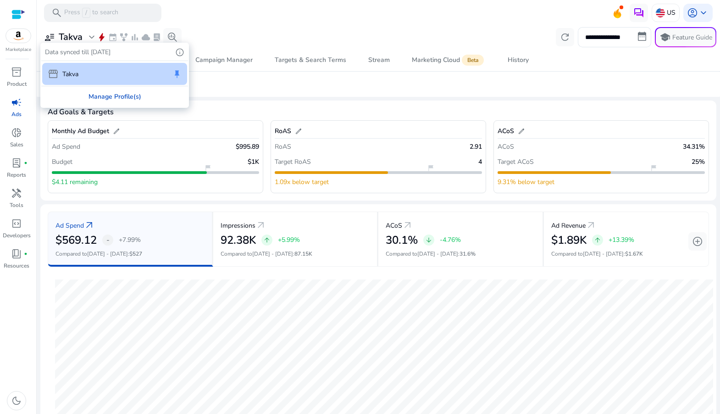
click at [111, 98] on div "Manage Profile(s)" at bounding box center [114, 96] width 147 height 21
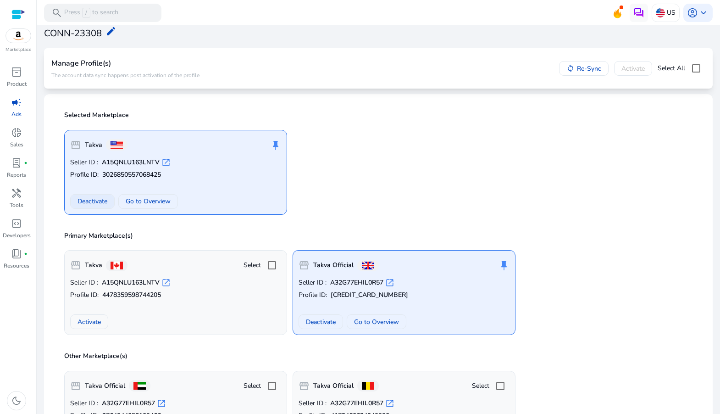
scroll to position [30, 0]
click at [94, 200] on span "Deactivate" at bounding box center [92, 202] width 30 height 10
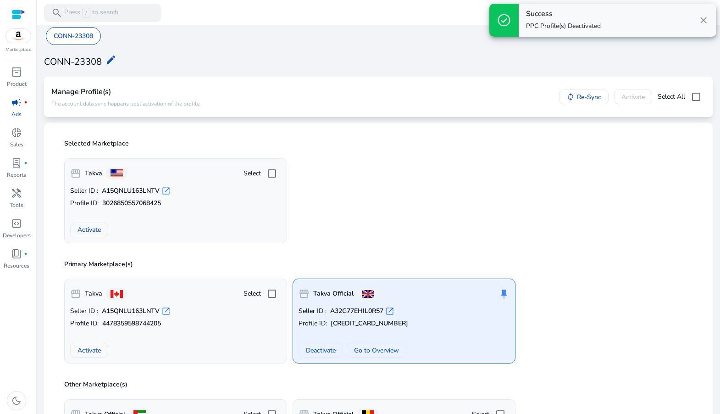
scroll to position [0, 0]
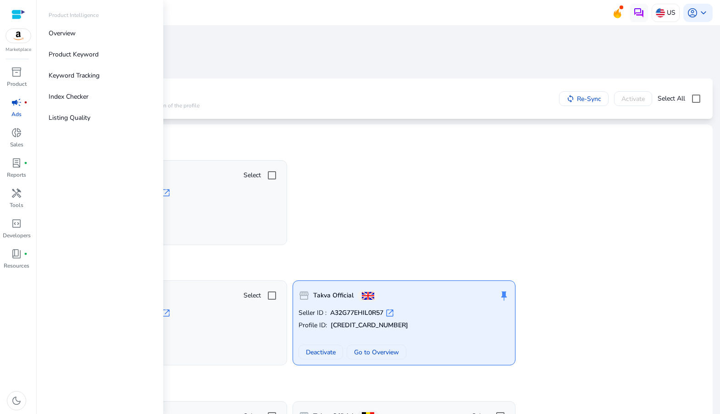
click at [24, 39] on img at bounding box center [18, 36] width 25 height 14
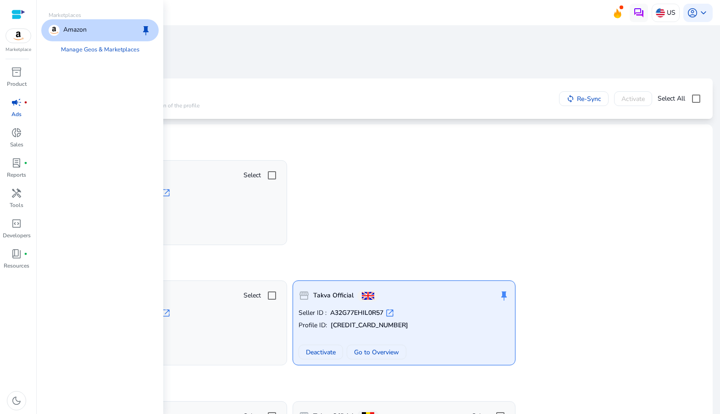
click at [83, 26] on p "Amazon" at bounding box center [74, 30] width 23 height 11
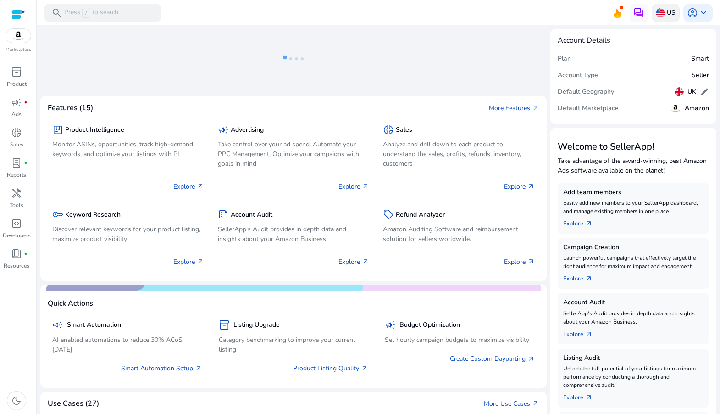
click at [668, 14] on p "US" at bounding box center [671, 13] width 9 height 16
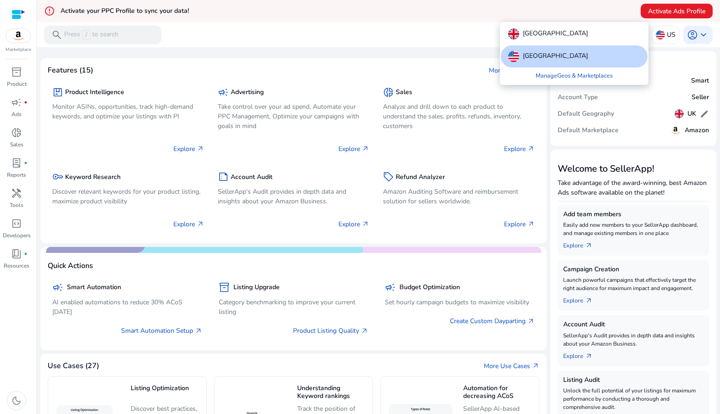
click at [216, 40] on div at bounding box center [360, 207] width 720 height 414
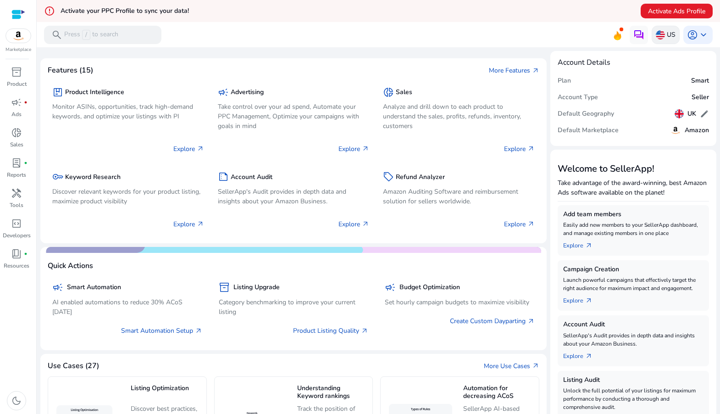
click at [667, 33] on p "US" at bounding box center [671, 35] width 9 height 16
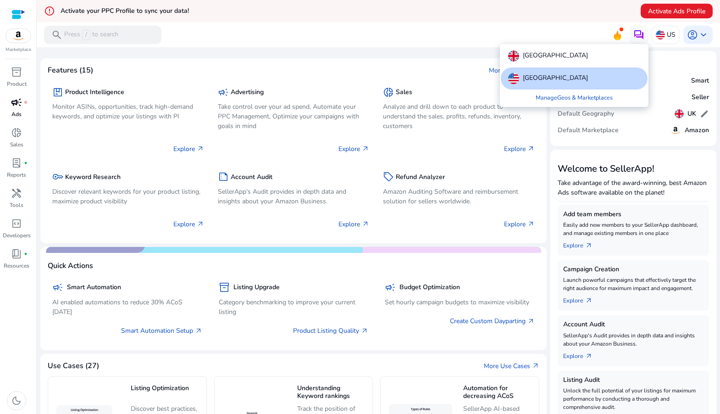
click at [17, 98] on div at bounding box center [360, 207] width 720 height 414
click at [17, 102] on span "campaign" at bounding box center [16, 102] width 11 height 11
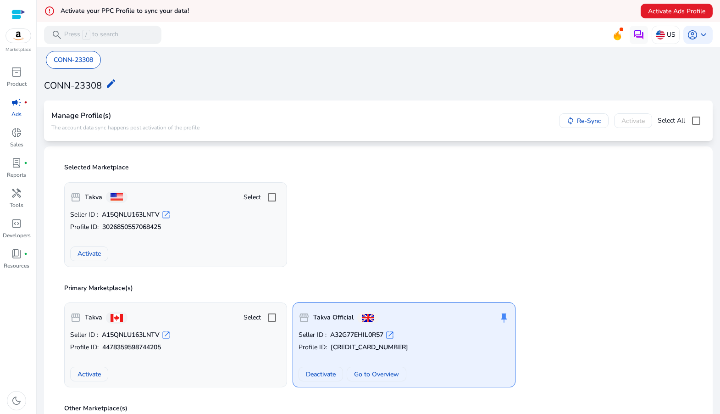
click at [382, 212] on div "storefront Takva Select Seller ID : A15QNLU163LNTV open_in_new Profile ID: 3026…" at bounding box center [378, 221] width 639 height 92
click at [583, 119] on span "Re-Sync" at bounding box center [589, 121] width 24 height 10
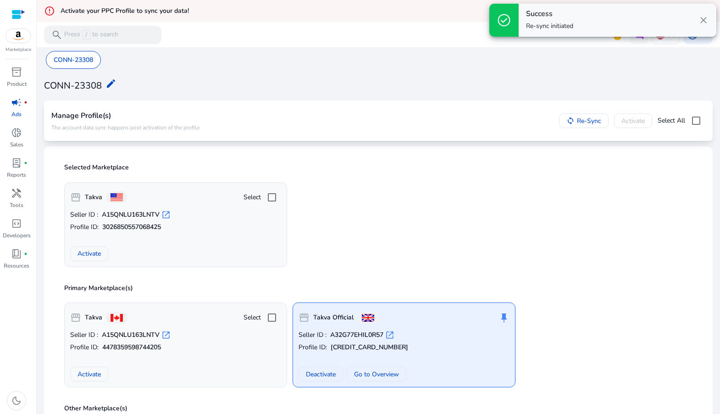
click at [706, 20] on span "close" at bounding box center [703, 20] width 11 height 11
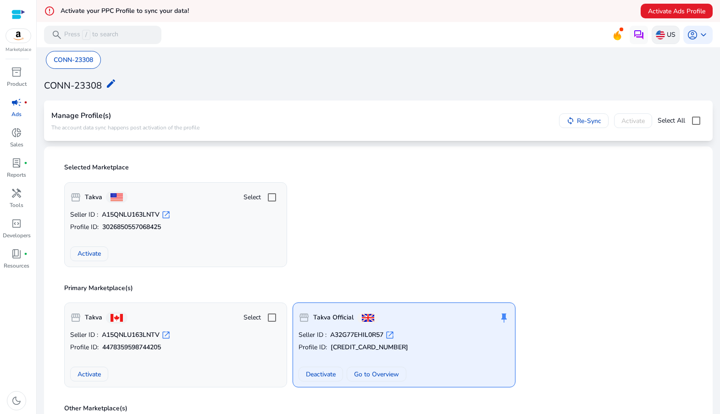
click at [667, 36] on p "US" at bounding box center [671, 35] width 9 height 16
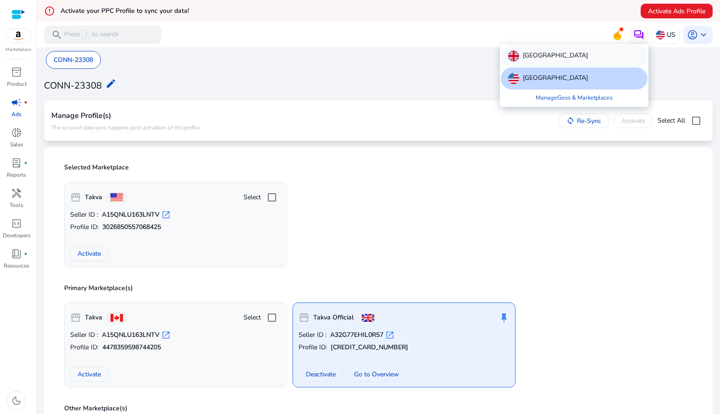
click at [544, 45] on div "United Kingdom" at bounding box center [574, 56] width 147 height 22
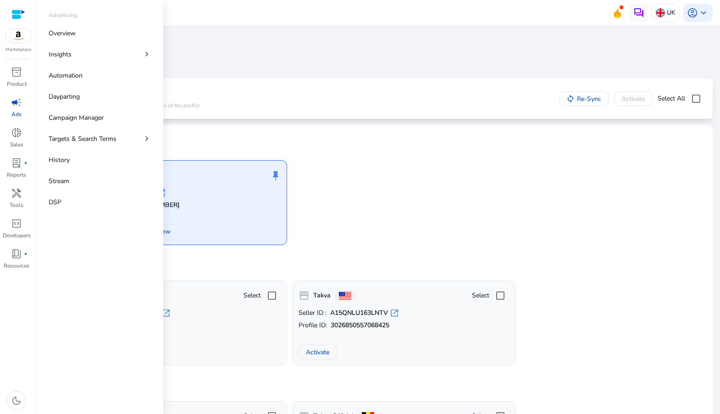
click at [17, 105] on span "campaign" at bounding box center [16, 102] width 11 height 11
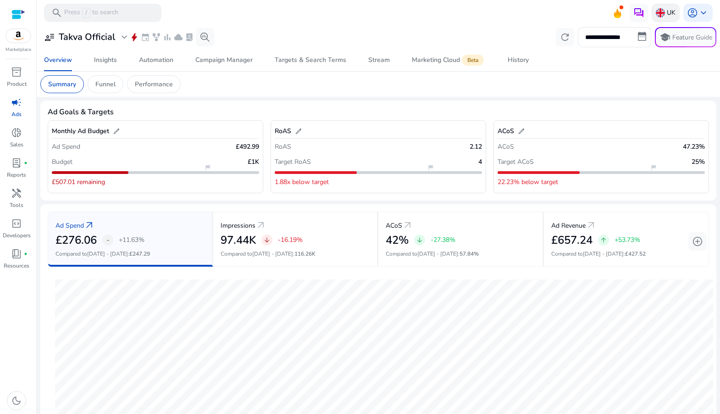
click at [667, 17] on p "UK" at bounding box center [671, 13] width 9 height 16
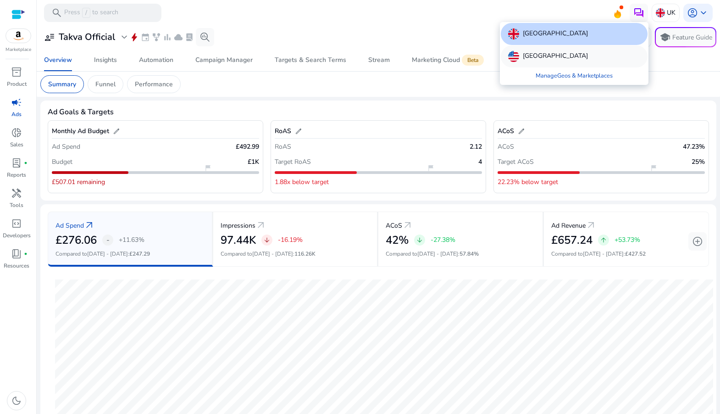
click at [570, 54] on div "[GEOGRAPHIC_DATA]" at bounding box center [574, 56] width 147 height 22
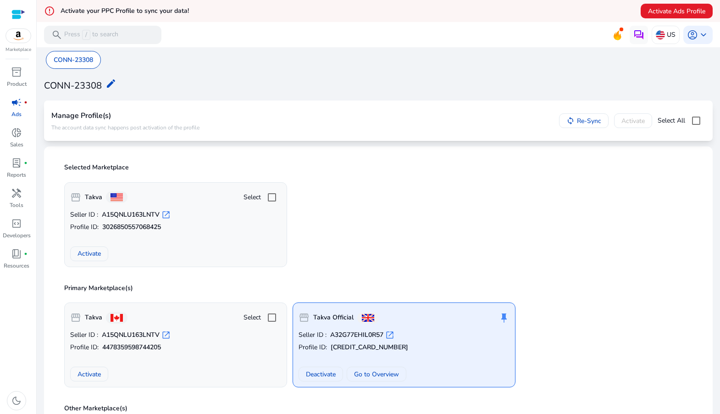
click at [18, 102] on span "campaign" at bounding box center [16, 102] width 11 height 11
click at [660, 33] on img at bounding box center [660, 34] width 9 height 9
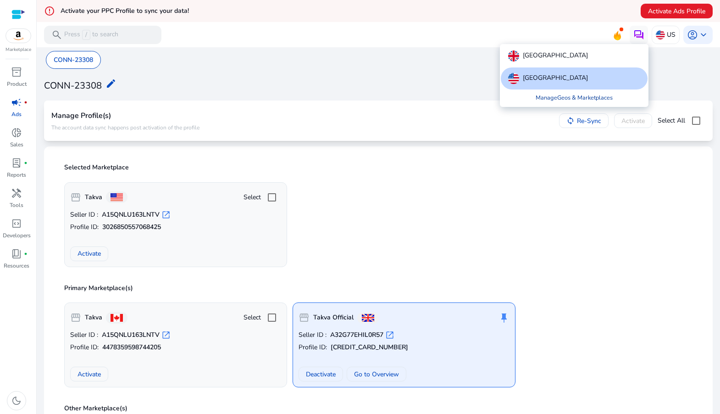
click at [567, 97] on link "Manage Geos & Marketplaces" at bounding box center [574, 97] width 92 height 17
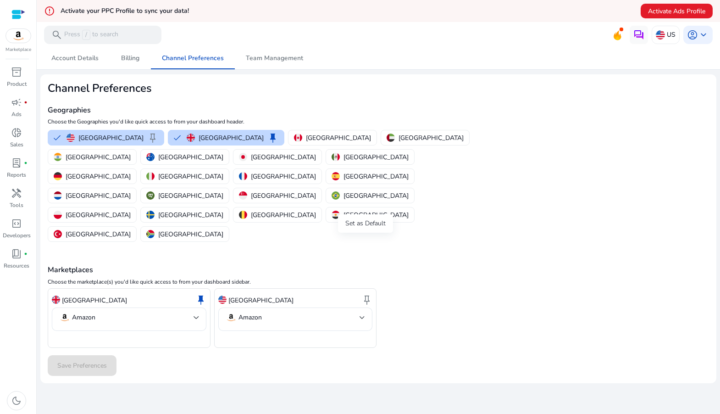
click at [363, 294] on span "keep" at bounding box center [366, 299] width 11 height 11
drag, startPoint x: 365, startPoint y: 242, endPoint x: 351, endPoint y: 244, distance: 13.9
click at [365, 294] on span "keep" at bounding box center [366, 299] width 11 height 11
click at [71, 137] on img "button" at bounding box center [70, 137] width 8 height 8
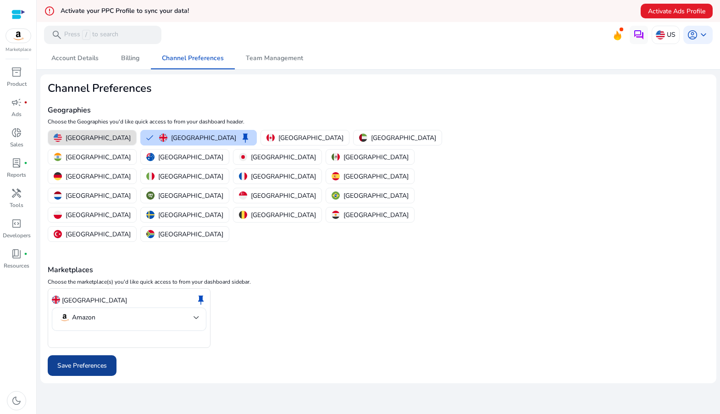
click at [93, 360] on span "Save Preferences" at bounding box center [82, 365] width 50 height 10
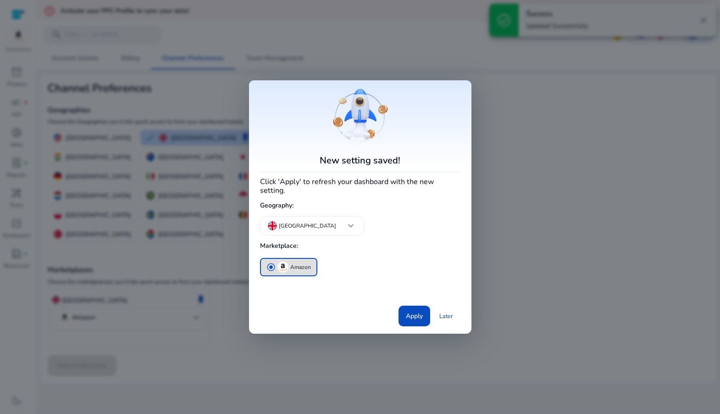
click at [440, 308] on link "Later" at bounding box center [446, 316] width 28 height 17
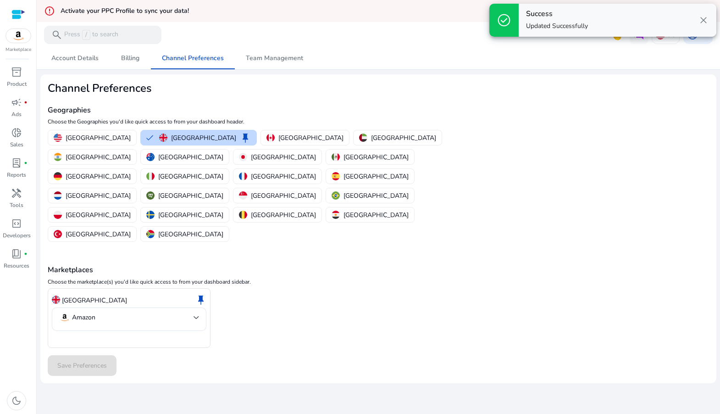
click at [708, 23] on span "close" at bounding box center [703, 20] width 11 height 11
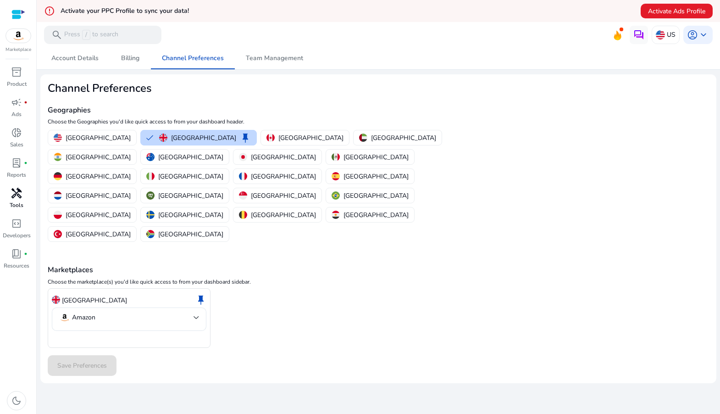
click at [13, 192] on span "handyman" at bounding box center [16, 193] width 11 height 11
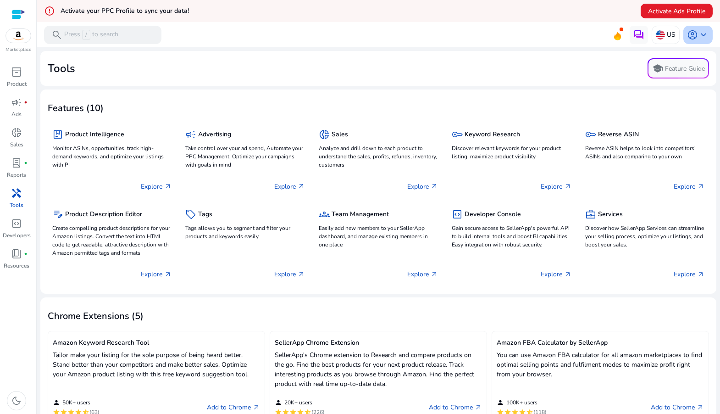
click at [689, 33] on span "account_circle" at bounding box center [692, 34] width 11 height 11
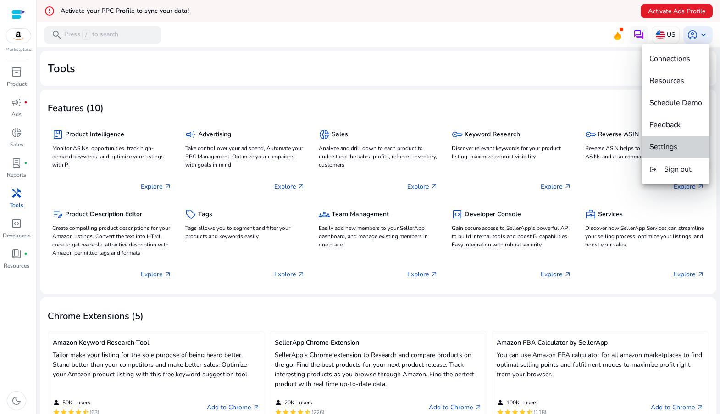
click at [689, 142] on span "Settings" at bounding box center [675, 147] width 53 height 10
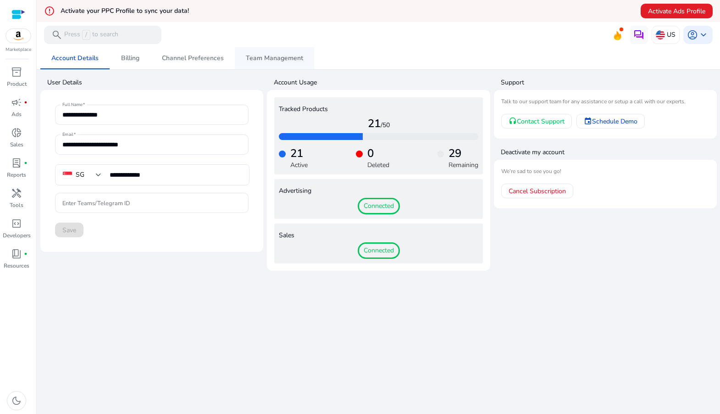
click at [254, 61] on span "Team Management" at bounding box center [274, 58] width 57 height 6
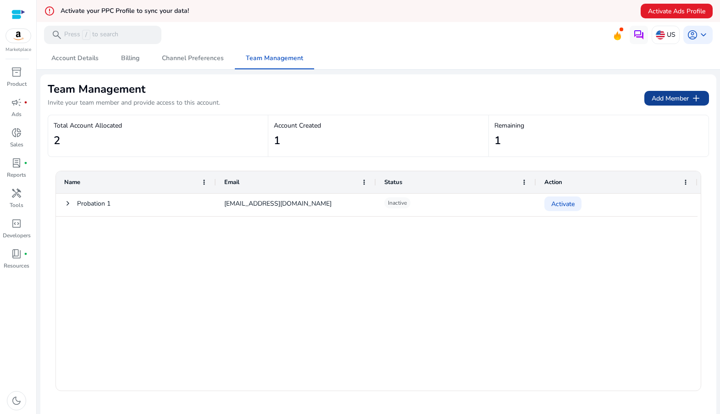
click at [669, 100] on span "Add Member add" at bounding box center [677, 98] width 50 height 11
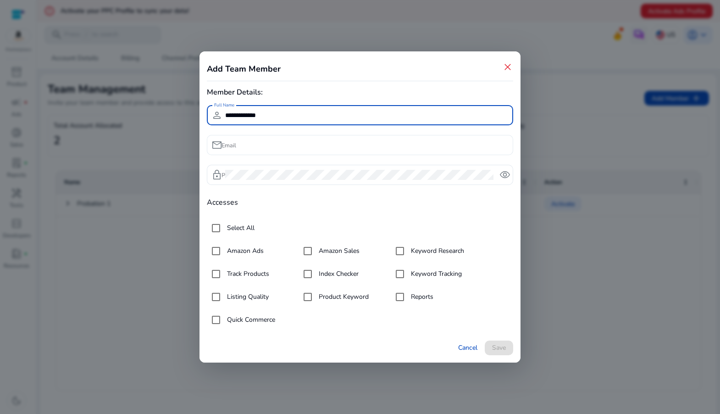
type input "**********"
click at [322, 144] on input "Email" at bounding box center [365, 145] width 281 height 10
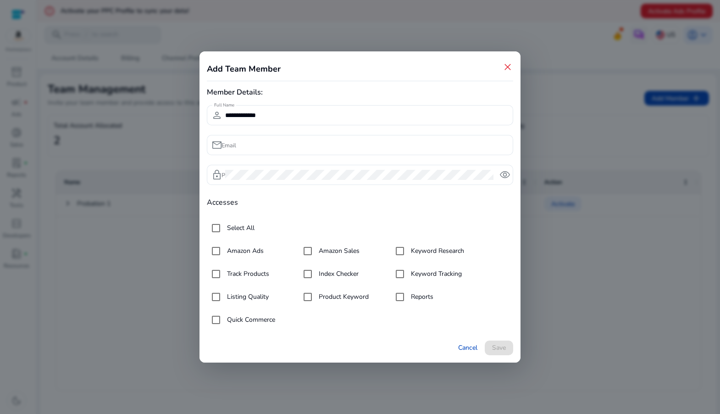
drag, startPoint x: 604, startPoint y: 62, endPoint x: 616, endPoint y: 0, distance: 62.6
click at [604, 62] on div at bounding box center [360, 207] width 720 height 414
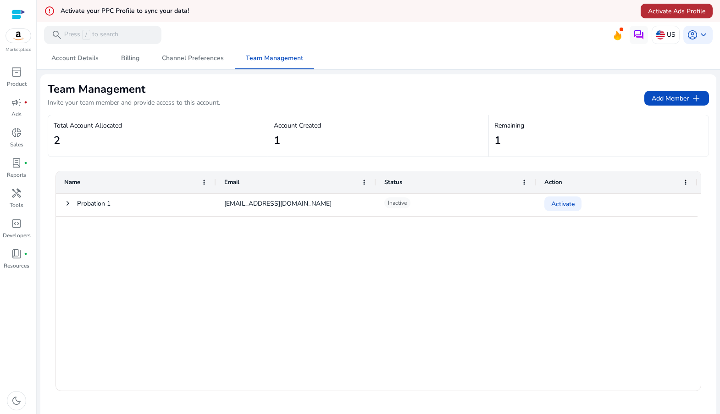
click at [648, 10] on span "Activate Ads Profile" at bounding box center [676, 11] width 57 height 10
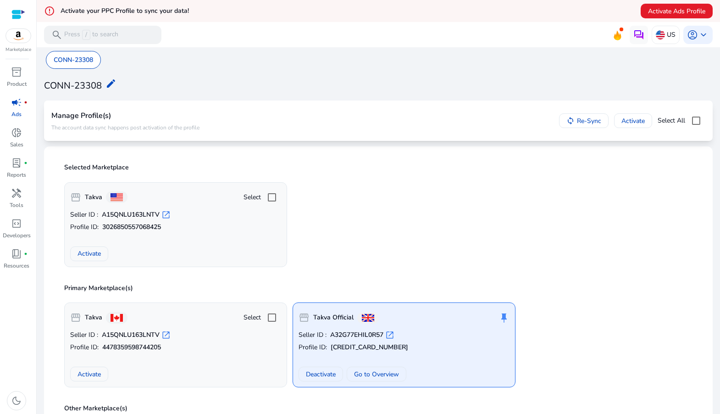
click at [91, 252] on span "Activate" at bounding box center [88, 254] width 23 height 10
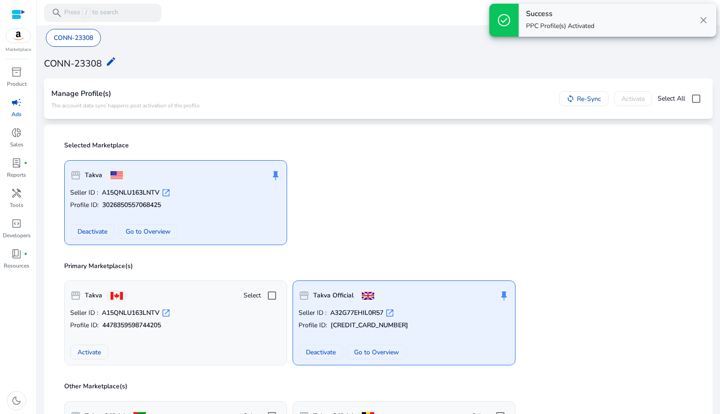
click at [17, 97] on span "campaign" at bounding box center [16, 102] width 11 height 11
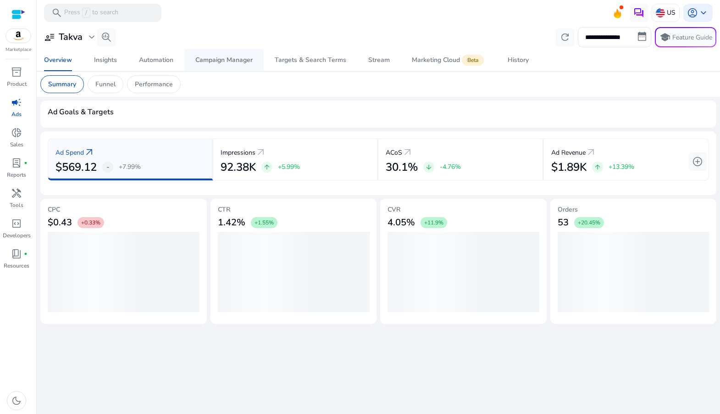
click at [226, 60] on div "Campaign Manager" at bounding box center [223, 60] width 57 height 6
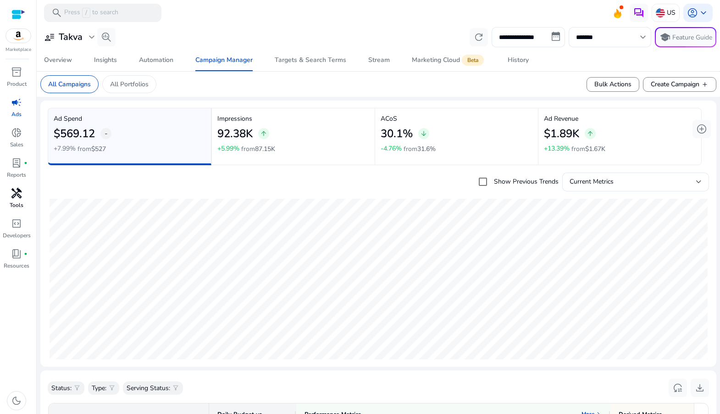
click at [14, 195] on span "handyman" at bounding box center [16, 193] width 11 height 11
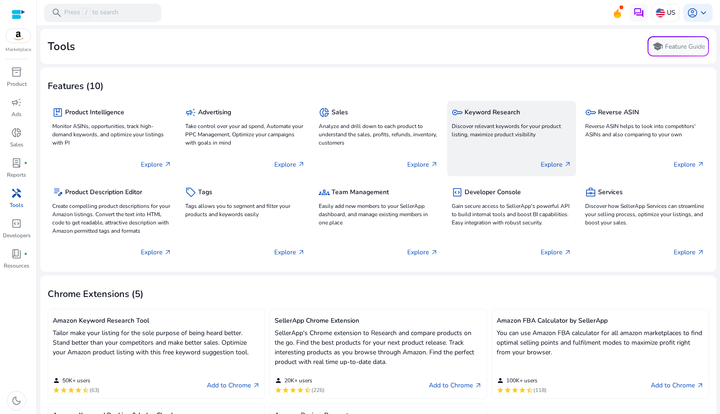
click at [511, 138] on div "key Keyword Research Discover relevant keywords for your product listing, maxim…" at bounding box center [511, 122] width 119 height 35
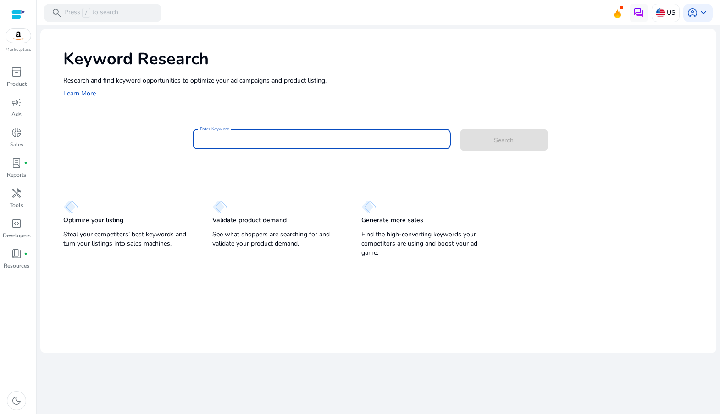
click at [276, 142] on input "Enter Keyword" at bounding box center [321, 139] width 243 height 10
type input "**********"
click at [460, 129] on button "Search" at bounding box center [504, 140] width 88 height 22
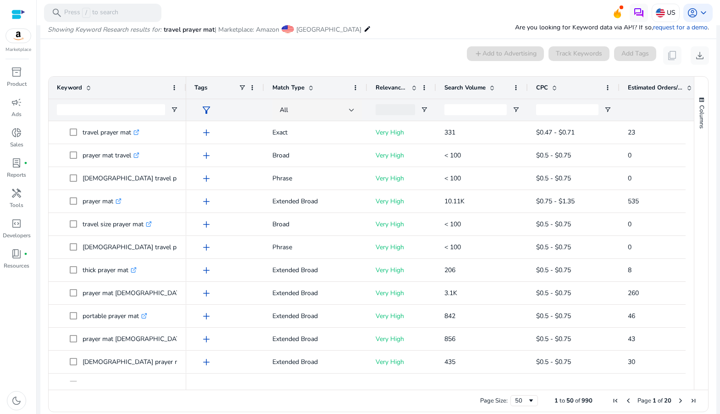
scroll to position [78, 0]
click at [474, 87] on span "Search Volume" at bounding box center [464, 87] width 41 height 8
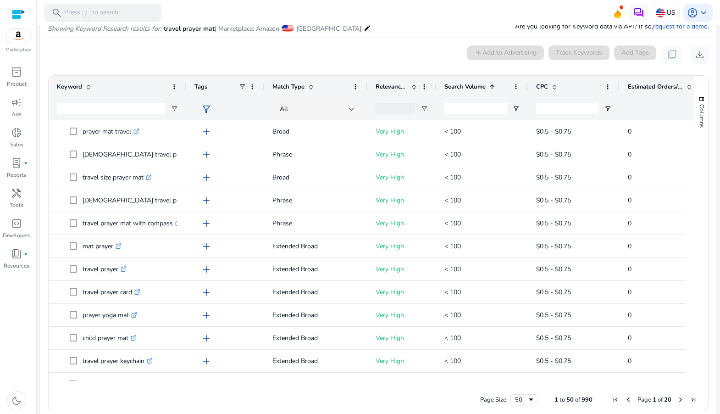
click at [474, 87] on span "Search Volume" at bounding box center [464, 87] width 41 height 8
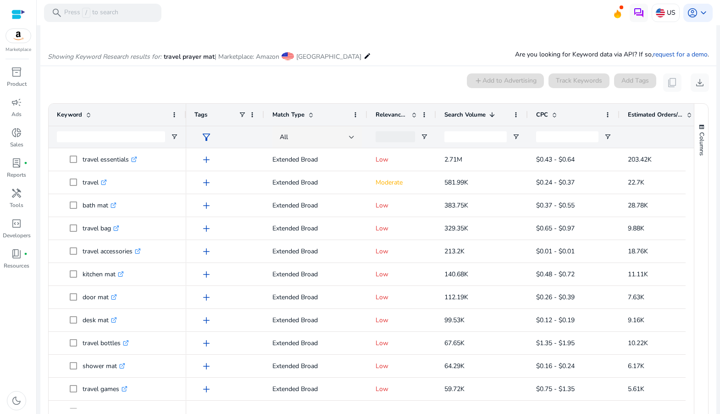
scroll to position [0, 0]
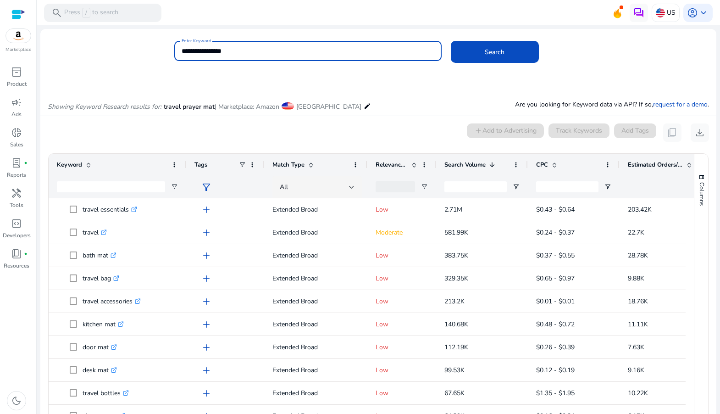
click at [240, 51] on input "**********" at bounding box center [308, 51] width 253 height 10
click at [476, 52] on span at bounding box center [495, 52] width 88 height 22
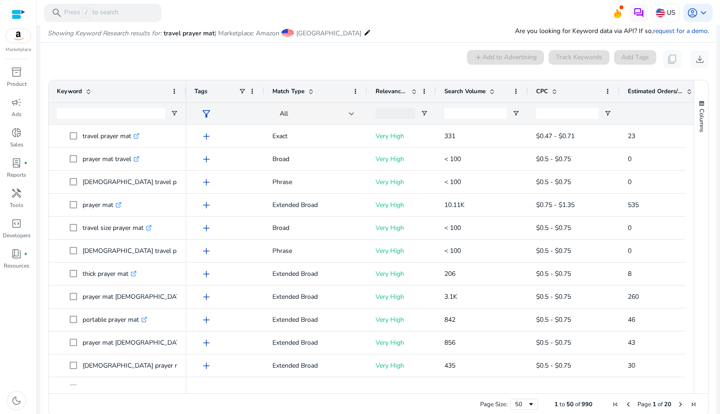
scroll to position [78, 0]
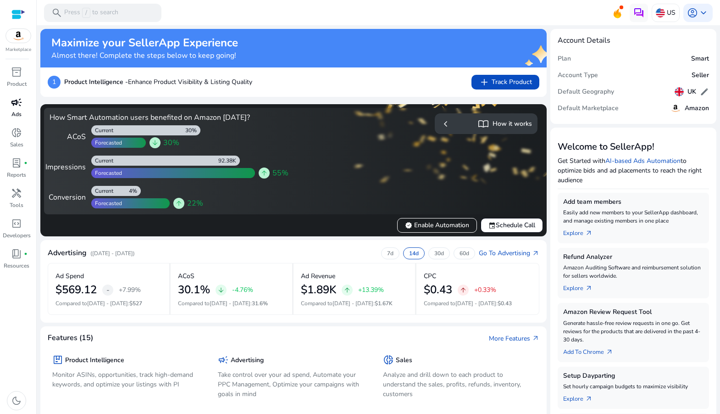
click at [15, 112] on p "Ads" at bounding box center [16, 114] width 10 height 8
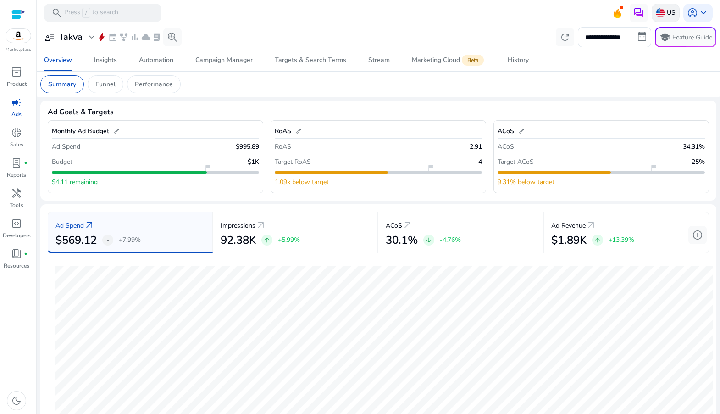
click at [657, 17] on img at bounding box center [660, 12] width 9 height 9
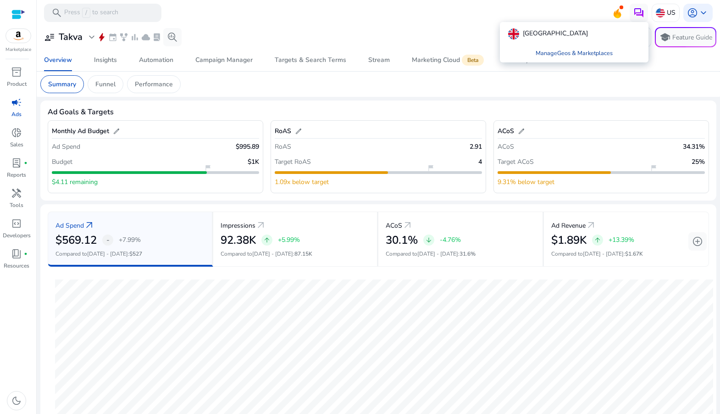
click at [579, 53] on link "Manage Geos & Marketplaces" at bounding box center [574, 53] width 92 height 17
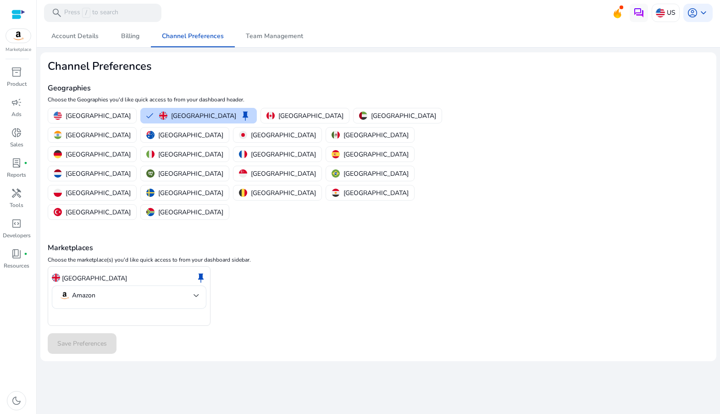
drag, startPoint x: 82, startPoint y: 117, endPoint x: 94, endPoint y: 124, distance: 13.4
click at [82, 117] on p "[GEOGRAPHIC_DATA]" at bounding box center [98, 116] width 65 height 10
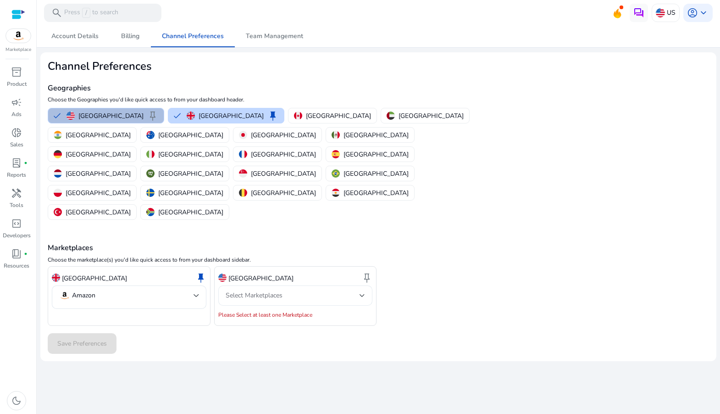
click at [276, 291] on span "Select Marketplaces" at bounding box center [254, 295] width 57 height 9
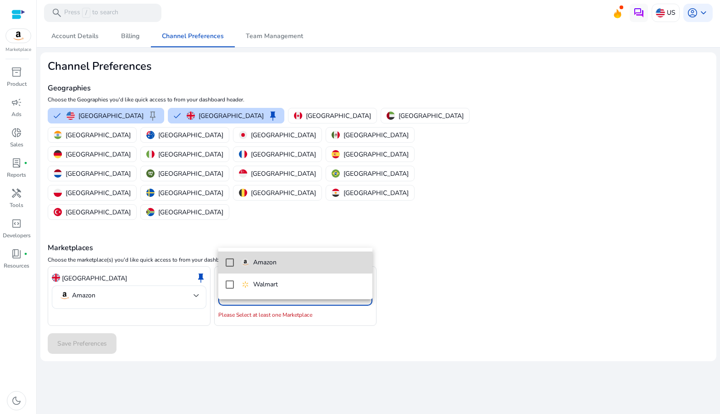
click at [273, 262] on p "Amazon" at bounding box center [264, 262] width 23 height 10
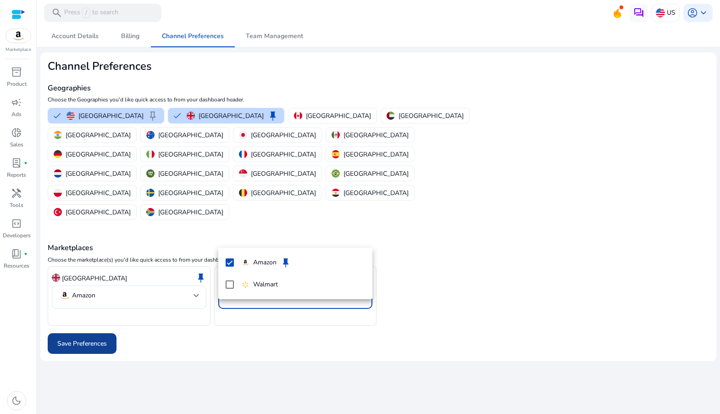
click at [94, 282] on div at bounding box center [360, 207] width 720 height 414
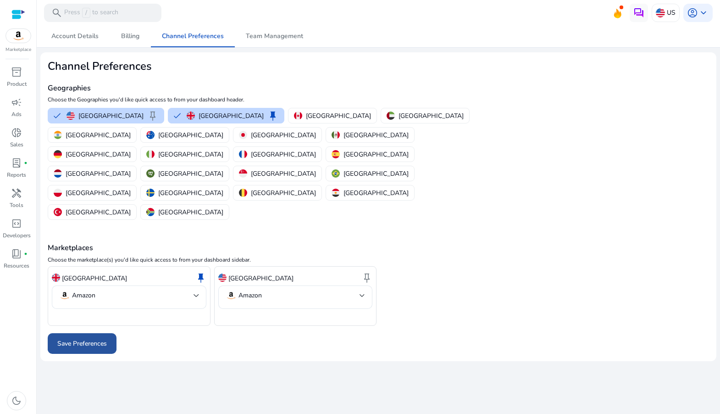
click at [105, 332] on span at bounding box center [82, 343] width 69 height 22
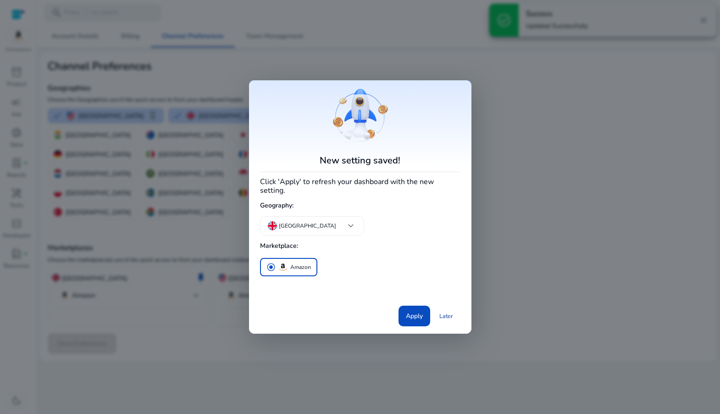
click at [450, 311] on link "Later" at bounding box center [446, 316] width 28 height 17
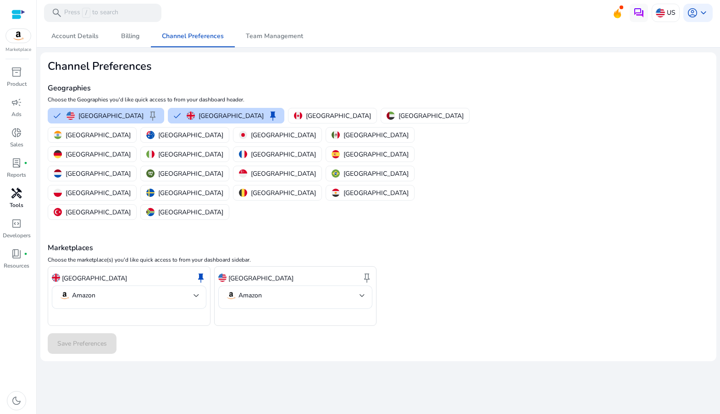
click at [21, 193] on span "handyman" at bounding box center [16, 193] width 11 height 11
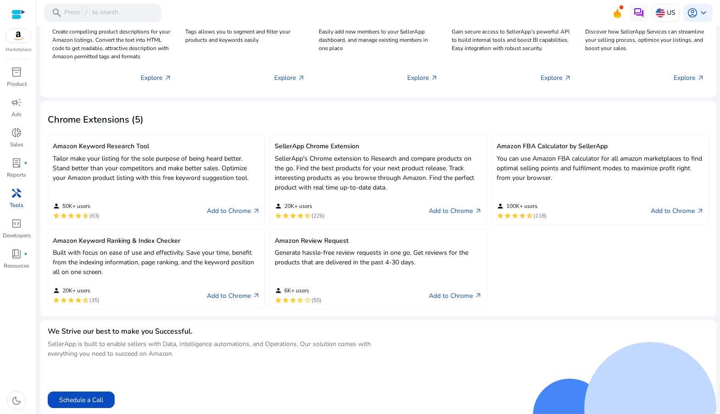
scroll to position [176, 0]
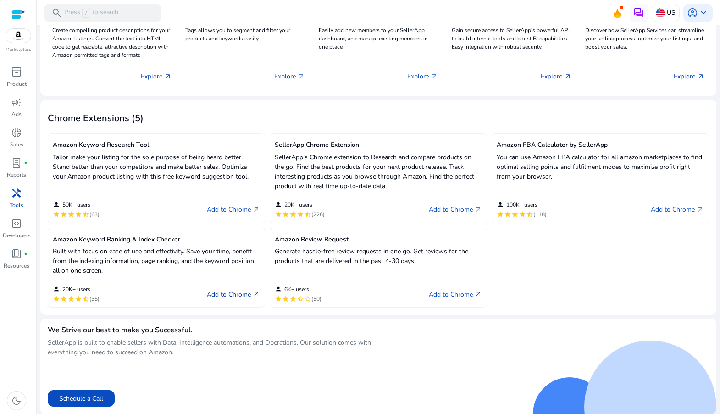
click at [232, 290] on link "Add to Chrome arrow_outward" at bounding box center [233, 293] width 53 height 11
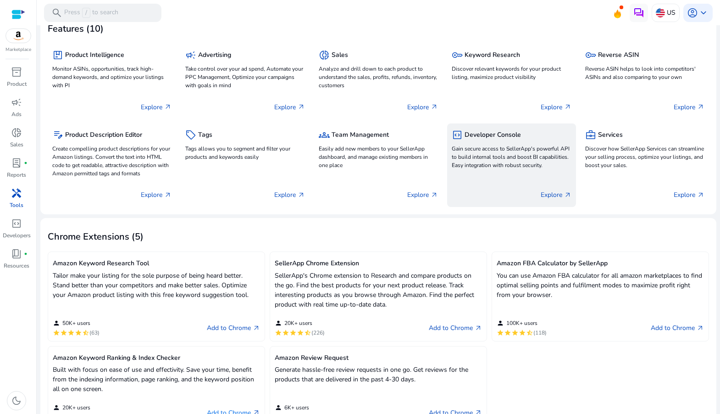
scroll to position [0, 0]
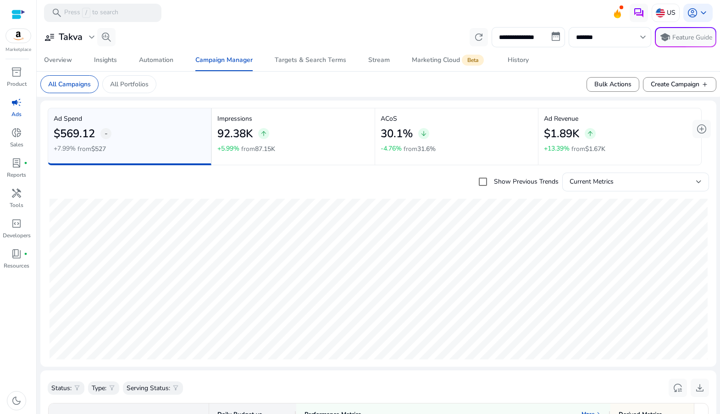
drag, startPoint x: 20, startPoint y: 199, endPoint x: 38, endPoint y: 198, distance: 17.9
click at [20, 199] on span "handyman" at bounding box center [16, 193] width 11 height 11
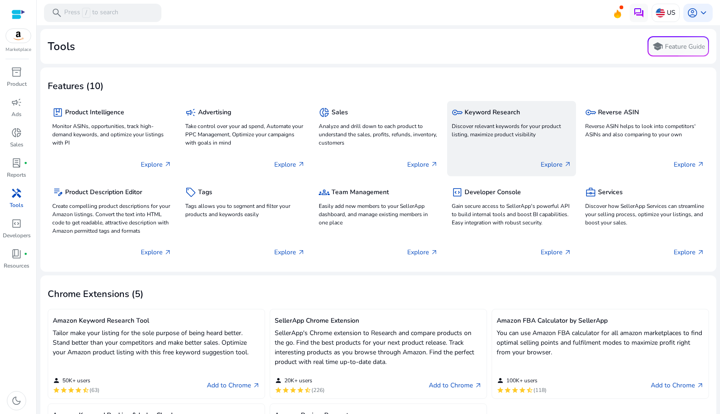
click at [495, 138] on p "Discover relevant keywords for your product listing, maximize product visibility" at bounding box center [511, 130] width 119 height 17
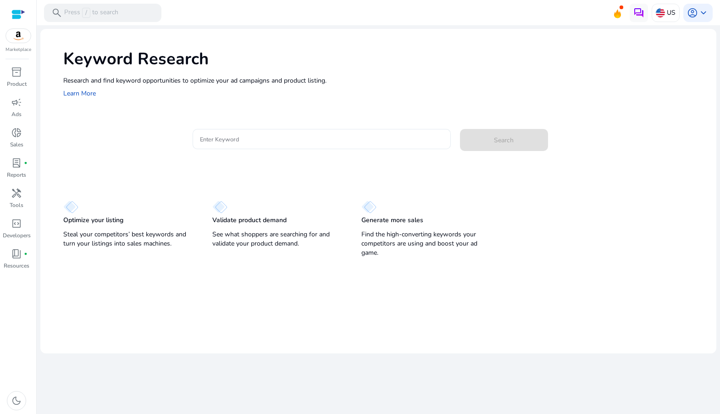
click at [314, 141] on input "Enter Keyword" at bounding box center [321, 139] width 243 height 10
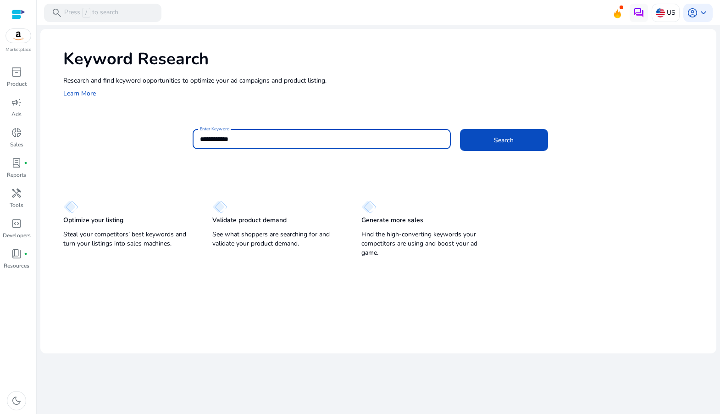
type input "**********"
click at [460, 129] on button "Search" at bounding box center [504, 140] width 88 height 22
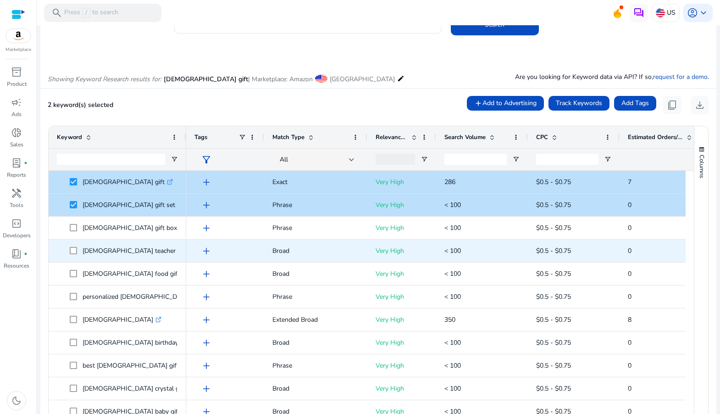
click at [72, 244] on span at bounding box center [76, 250] width 13 height 19
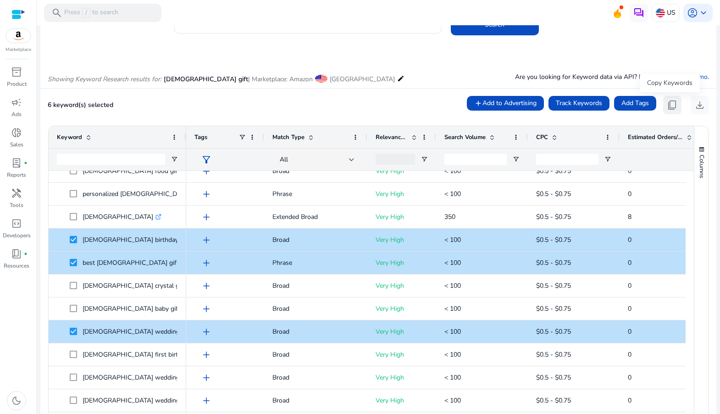
click at [667, 106] on span "content_copy" at bounding box center [672, 105] width 11 height 11
